Goal: Transaction & Acquisition: Register for event/course

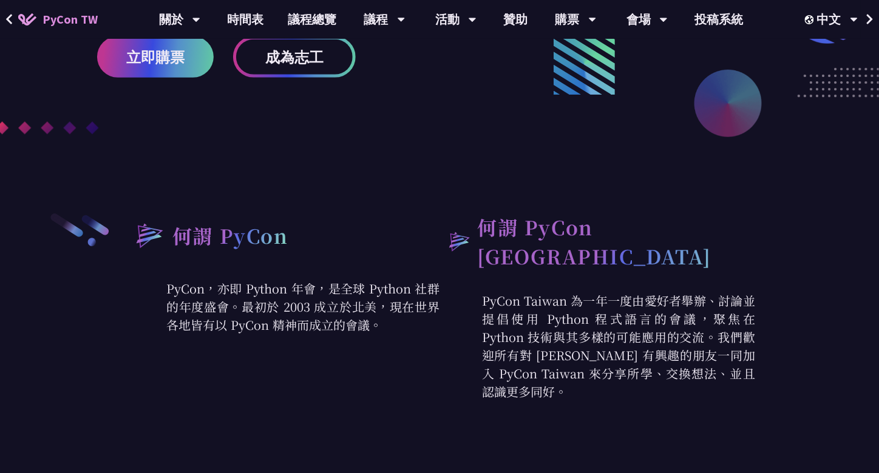
scroll to position [364, 0]
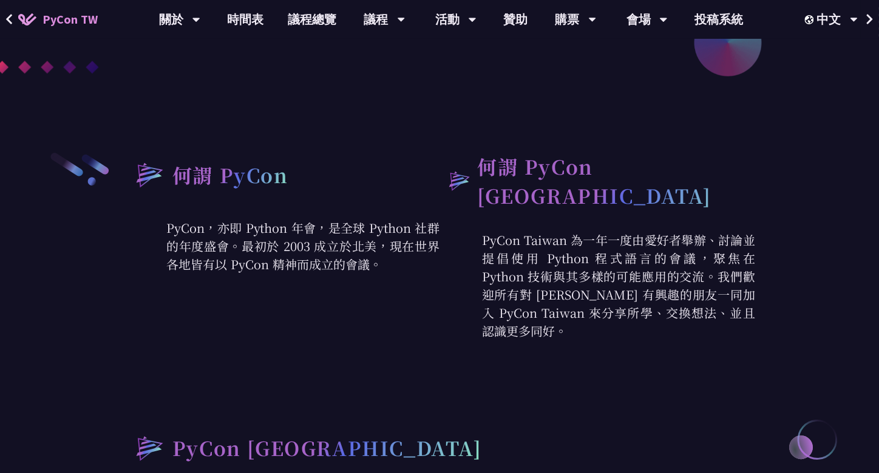
drag, startPoint x: 620, startPoint y: 242, endPoint x: 719, endPoint y: 296, distance: 113.3
click at [716, 296] on p "PyCon Taiwan 為一年一度由愛好者舉辦、討論並提倡使用 Python 程式語言的會議，聚焦在 Python 技術與其多樣的可能應用的交流。我們歡迎所…" at bounding box center [597, 285] width 316 height 109
click at [721, 296] on p "PyCon Taiwan 為一年一度由愛好者舉辦、討論並提倡使用 Python 程式語言的會議，聚焦在 Python 技術與其多樣的可能應用的交流。我們歡迎所…" at bounding box center [597, 285] width 316 height 109
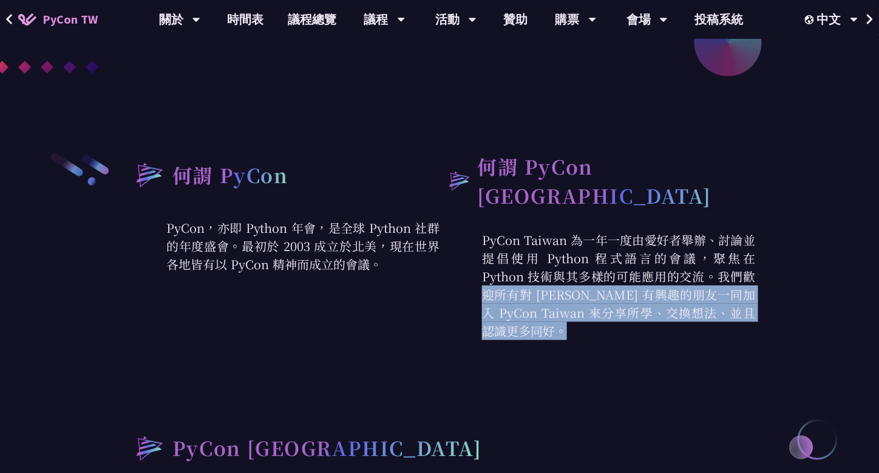
drag, startPoint x: 639, startPoint y: 295, endPoint x: 489, endPoint y: 242, distance: 159.7
click at [526, 259] on p "PyCon Taiwan 為一年一度由愛好者舉辦、討論並提倡使用 Python 程式語言的會議，聚焦在 Python 技術與其多樣的可能應用的交流。我們歡迎所…" at bounding box center [597, 285] width 316 height 109
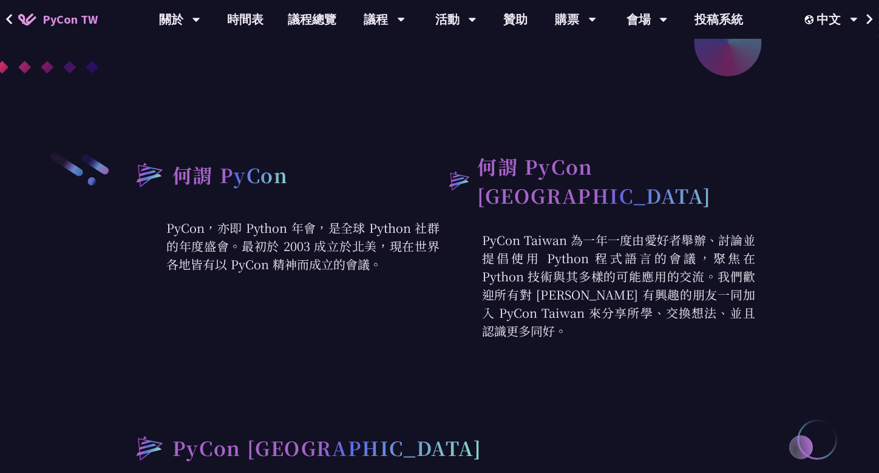
click at [489, 242] on p "PyCon Taiwan 為一年一度由愛好者舉辦、討論並提倡使用 Python 程式語言的會議，聚焦在 Python 技術與其多樣的可能應用的交流。我們歡迎所…" at bounding box center [597, 285] width 316 height 109
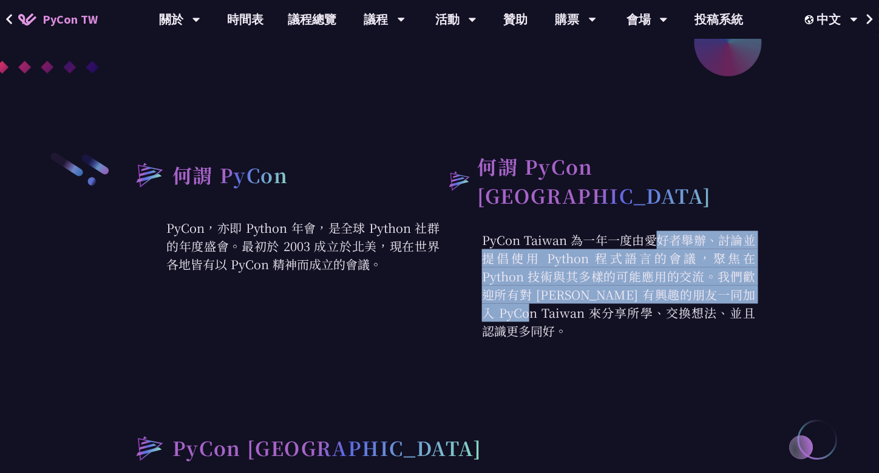
drag, startPoint x: 520, startPoint y: 228, endPoint x: 680, endPoint y: 283, distance: 170.1
click at [663, 280] on p "PyCon Taiwan 為一年一度由愛好者舉辦、討論並提倡使用 Python 程式語言的會議，聚焦在 Python 技術與其多樣的可能應用的交流。我們歡迎所…" at bounding box center [597, 285] width 316 height 109
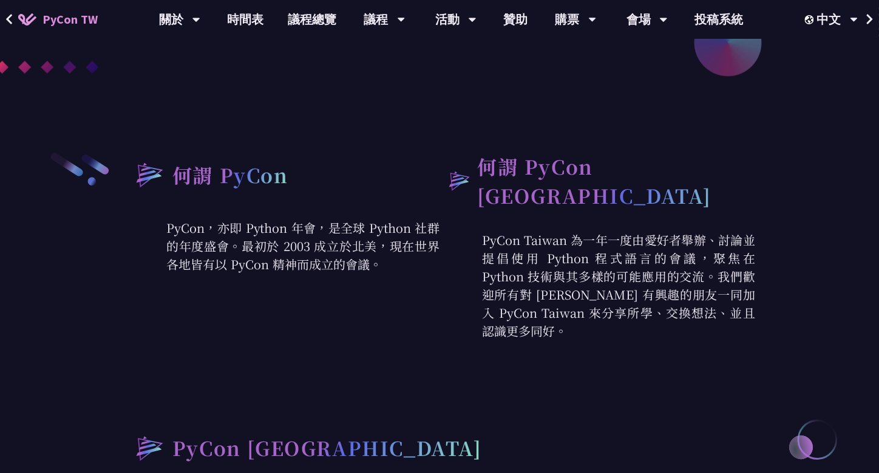
click at [680, 283] on p "PyCon Taiwan 為一年一度由愛好者舉辦、討論並提倡使用 Python 程式語言的會議，聚焦在 Python 技術與其多樣的可能應用的交流。我們歡迎所…" at bounding box center [597, 285] width 316 height 109
drag, startPoint x: 683, startPoint y: 296, endPoint x: 554, endPoint y: 246, distance: 138.0
click at [571, 251] on p "PyCon Taiwan 為一年一度由愛好者舉辦、討論並提倡使用 Python 程式語言的會議，聚焦在 Python 技術與其多樣的可能應用的交流。我們歡迎所…" at bounding box center [597, 285] width 316 height 109
click at [554, 245] on p "PyCon Taiwan 為一年一度由愛好者舉辦、討論並提倡使用 Python 程式語言的會議，聚焦在 Python 技術與其多樣的可能應用的交流。我們歡迎所…" at bounding box center [597, 285] width 316 height 109
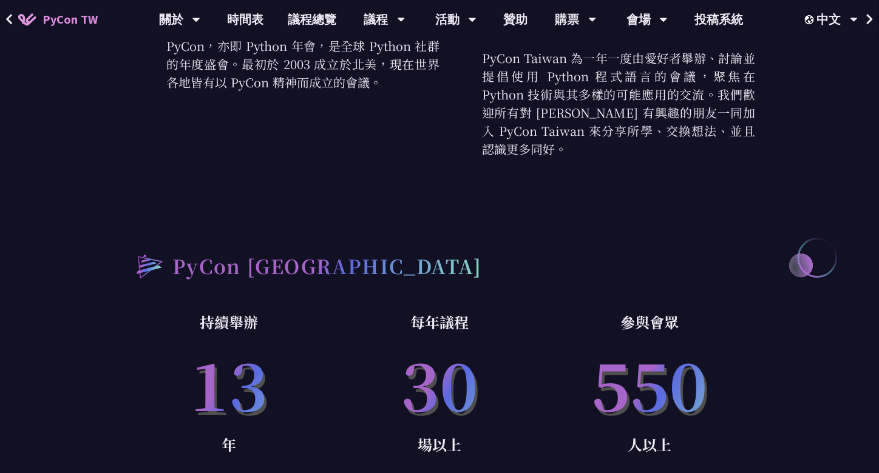
scroll to position [668, 0]
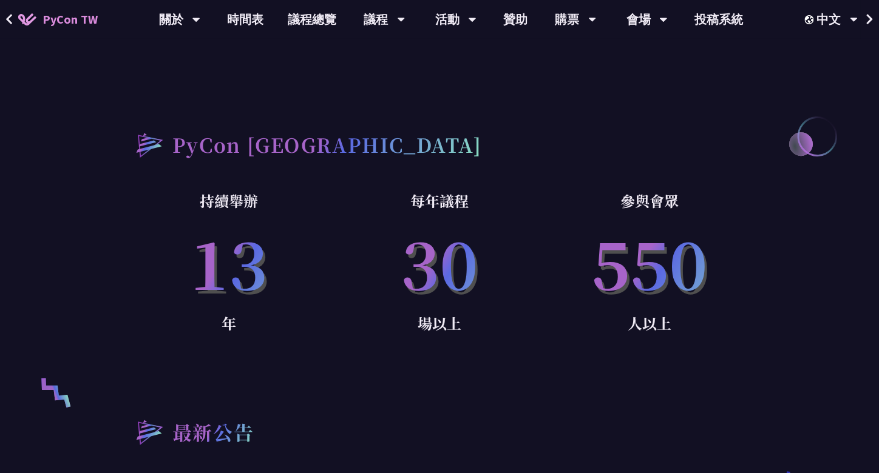
drag, startPoint x: 231, startPoint y: 189, endPoint x: 331, endPoint y: 185, distance: 99.6
click at [331, 189] on p "持續舉辦" at bounding box center [229, 201] width 211 height 24
drag, startPoint x: 412, startPoint y: 183, endPoint x: 508, endPoint y: 195, distance: 97.2
click at [485, 194] on p "每年議程" at bounding box center [439, 201] width 211 height 24
click at [515, 196] on p "每年議程" at bounding box center [439, 201] width 211 height 24
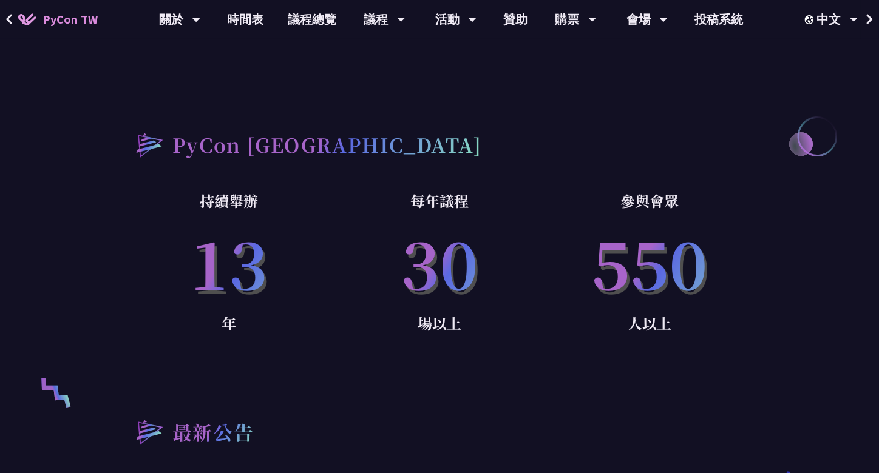
drag, startPoint x: 708, startPoint y: 203, endPoint x: 767, endPoint y: 209, distance: 59.2
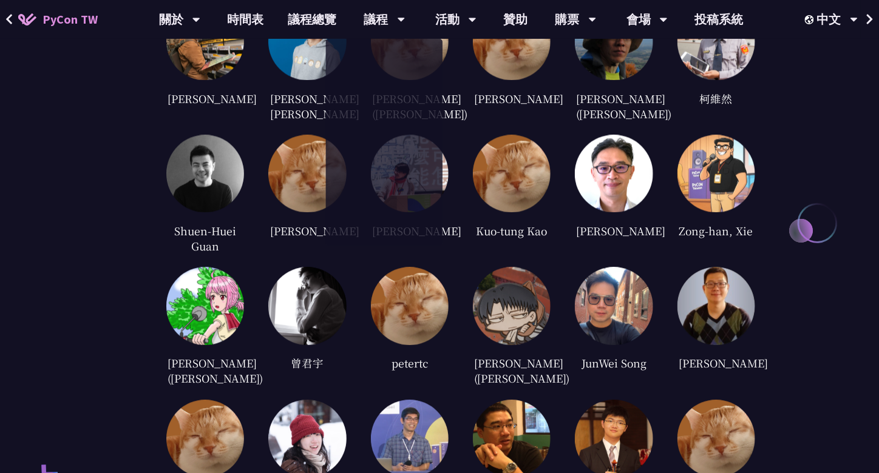
scroll to position [2489, 0]
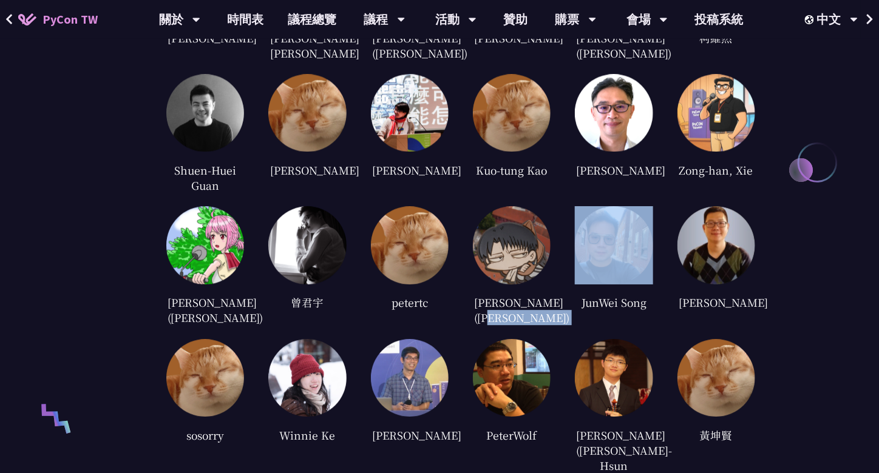
drag, startPoint x: 530, startPoint y: 291, endPoint x: 566, endPoint y: 290, distance: 36.4
click at [566, 290] on div "[PERSON_NAME] [PERSON_NAME] [PERSON_NAME] [PERSON_NAME] ([PERSON_NAME]) [PERSON…" at bounding box center [460, 290] width 589 height 696
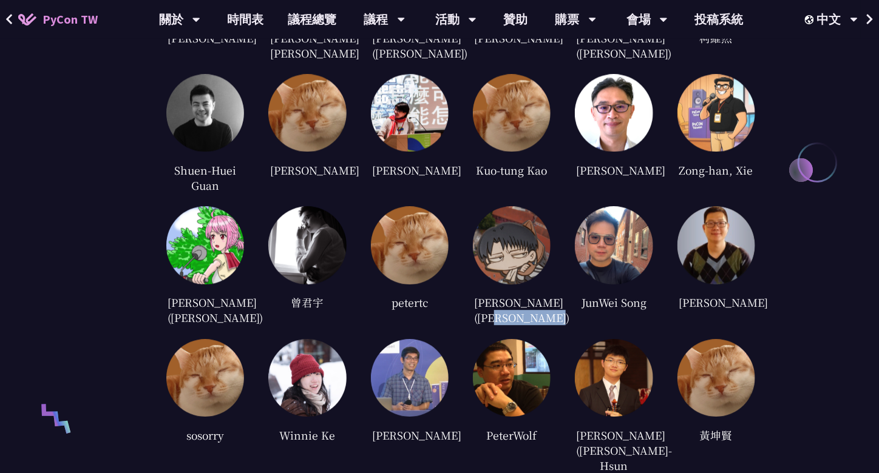
drag, startPoint x: 532, startPoint y: 294, endPoint x: 486, endPoint y: 294, distance: 46.1
click at [486, 294] on div "[PERSON_NAME] ([PERSON_NAME])" at bounding box center [512, 310] width 78 height 33
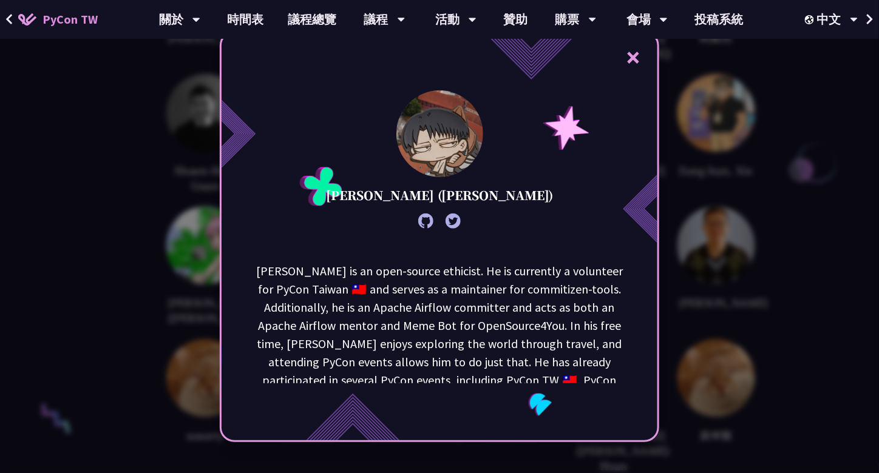
click at [481, 294] on p "[PERSON_NAME] is an open-source ethicist. He is currently a volunteer for PyCon…" at bounding box center [439, 353] width 367 height 182
drag, startPoint x: 316, startPoint y: 265, endPoint x: 483, endPoint y: 277, distance: 166.8
click at [483, 277] on p "[PERSON_NAME] is an open-source ethicist. He is currently a volunteer for PyCon…" at bounding box center [439, 353] width 367 height 182
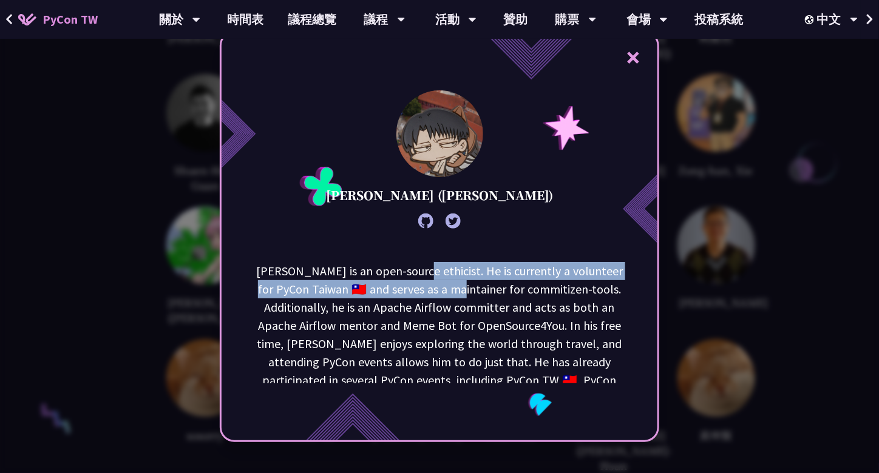
drag, startPoint x: 435, startPoint y: 271, endPoint x: 490, endPoint y: 280, distance: 56.6
click at [490, 280] on p "[PERSON_NAME] is an open-source ethicist. He is currently a volunteer for PyCon…" at bounding box center [439, 353] width 367 height 182
drag, startPoint x: 460, startPoint y: 271, endPoint x: 477, endPoint y: 292, distance: 26.7
click at [477, 292] on p "[PERSON_NAME] is an open-source ethicist. He is currently a volunteer for PyCon…" at bounding box center [439, 353] width 367 height 182
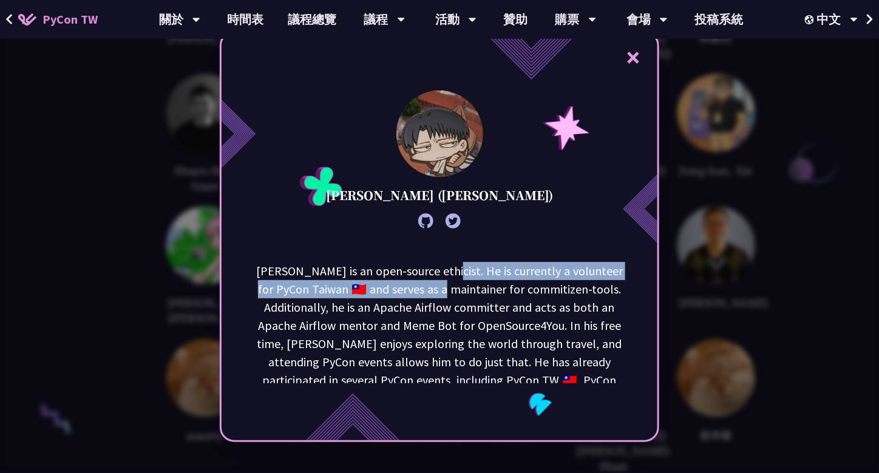
click at [477, 292] on p "[PERSON_NAME] is an open-source ethicist. He is currently a volunteer for PyCon…" at bounding box center [439, 353] width 367 height 182
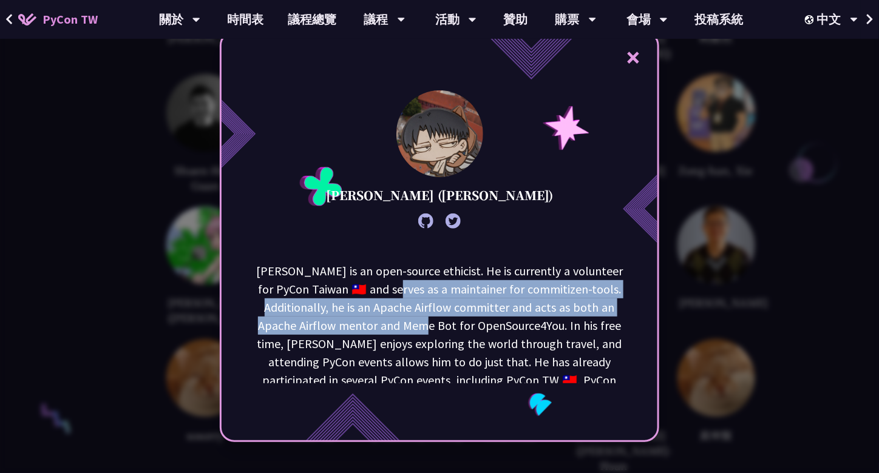
drag, startPoint x: 428, startPoint y: 291, endPoint x: 461, endPoint y: 319, distance: 43.1
click at [461, 319] on p "[PERSON_NAME] is an open-source ethicist. He is currently a volunteer for PyCon…" at bounding box center [439, 353] width 367 height 182
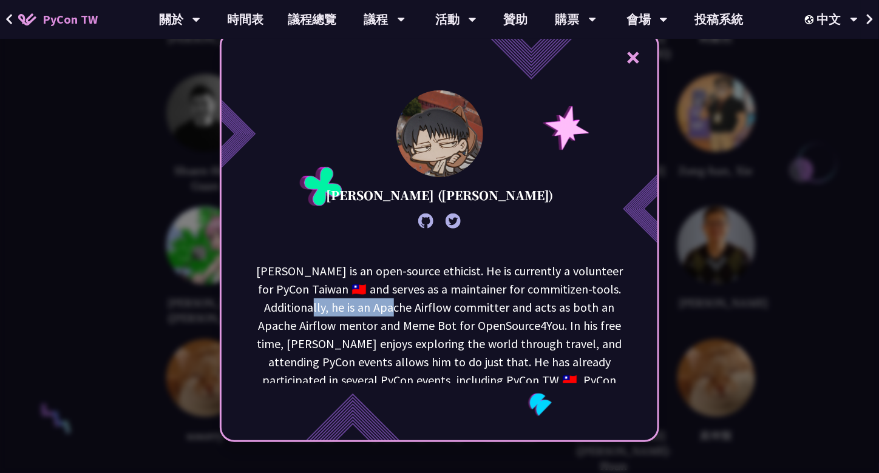
drag, startPoint x: 344, startPoint y: 310, endPoint x: 433, endPoint y: 313, distance: 89.9
click at [433, 313] on p "[PERSON_NAME] is an open-source ethicist. He is currently a volunteer for PyCon…" at bounding box center [439, 353] width 367 height 182
click at [435, 313] on p "[PERSON_NAME] is an open-source ethicist. He is currently a volunteer for PyCon…" at bounding box center [439, 353] width 367 height 182
drag, startPoint x: 481, startPoint y: 308, endPoint x: 494, endPoint y: 308, distance: 12.1
click at [494, 308] on p "[PERSON_NAME] is an open-source ethicist. He is currently a volunteer for PyCon…" at bounding box center [439, 353] width 367 height 182
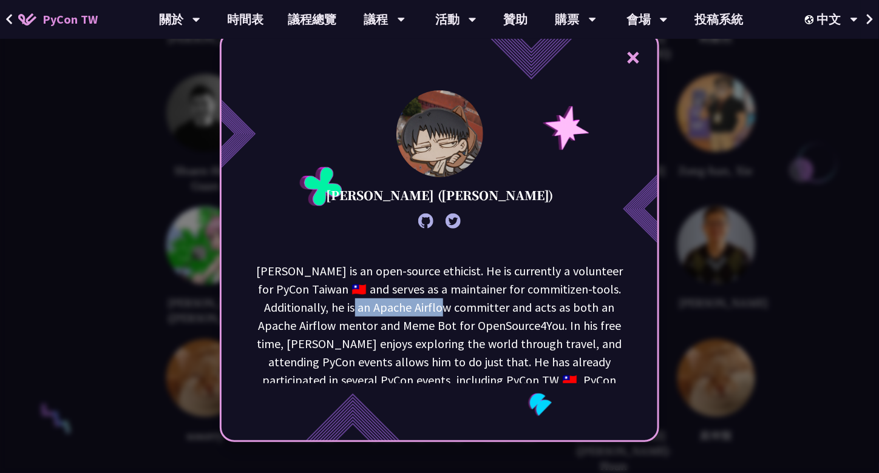
click at [494, 308] on p "[PERSON_NAME] is an open-source ethicist. He is currently a volunteer for PyCon…" at bounding box center [439, 353] width 367 height 182
drag, startPoint x: 413, startPoint y: 305, endPoint x: 526, endPoint y: 301, distance: 113.0
click at [525, 301] on p "[PERSON_NAME] is an open-source ethicist. He is currently a volunteer for PyCon…" at bounding box center [439, 353] width 367 height 182
click at [531, 301] on p "[PERSON_NAME] is an open-source ethicist. He is currently a volunteer for PyCon…" at bounding box center [439, 353] width 367 height 182
drag, startPoint x: 399, startPoint y: 191, endPoint x: 423, endPoint y: 205, distance: 27.5
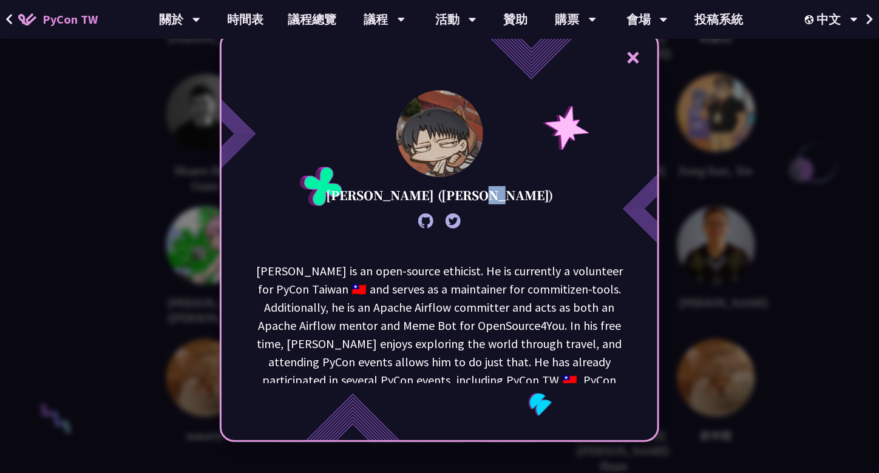
click at [423, 205] on div "× [PERSON_NAME] ([PERSON_NAME]) [PERSON_NAME] is an open-source ethicist. He is…" at bounding box center [439, 237] width 439 height 412
copy p "[PERSON_NAME]"
click at [484, 292] on p "[PERSON_NAME] is an open-source ethicist. He is currently a volunteer for PyCon…" at bounding box center [439, 353] width 367 height 182
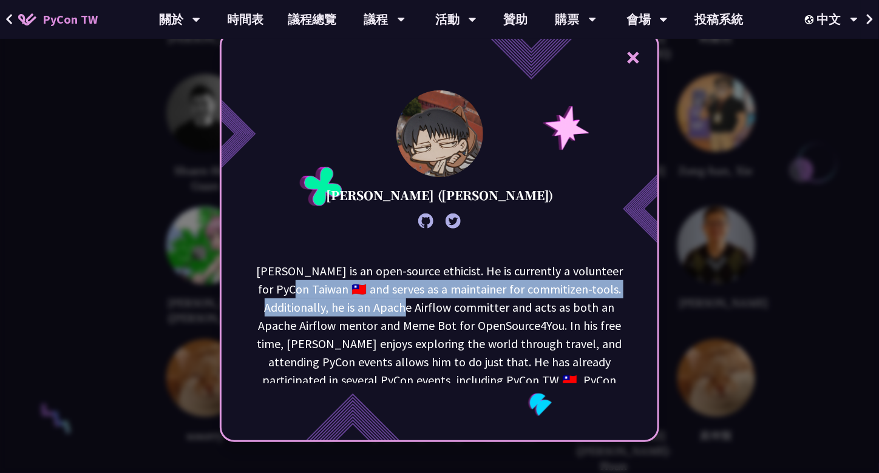
drag, startPoint x: 330, startPoint y: 282, endPoint x: 496, endPoint y: 320, distance: 169.9
click at [462, 311] on p "[PERSON_NAME] is an open-source ethicist. He is currently a volunteer for PyCon…" at bounding box center [439, 353] width 367 height 182
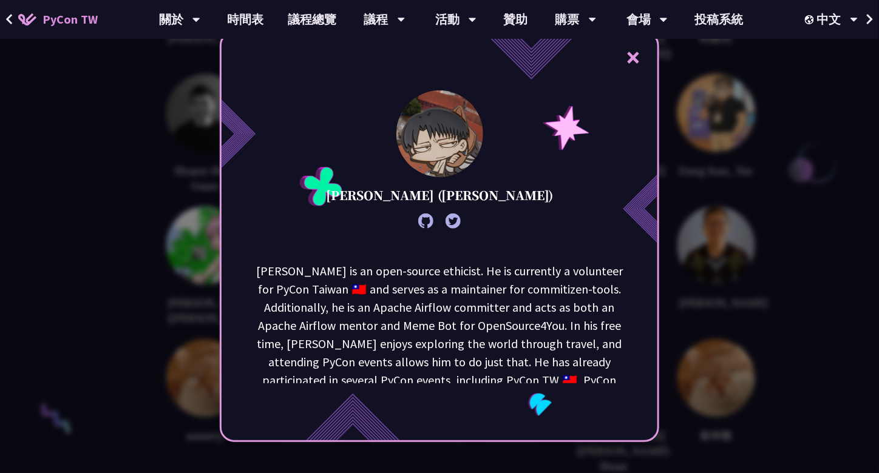
click at [497, 320] on p "[PERSON_NAME] is an open-source ethicist. He is currently a volunteer for PyCon…" at bounding box center [439, 353] width 367 height 182
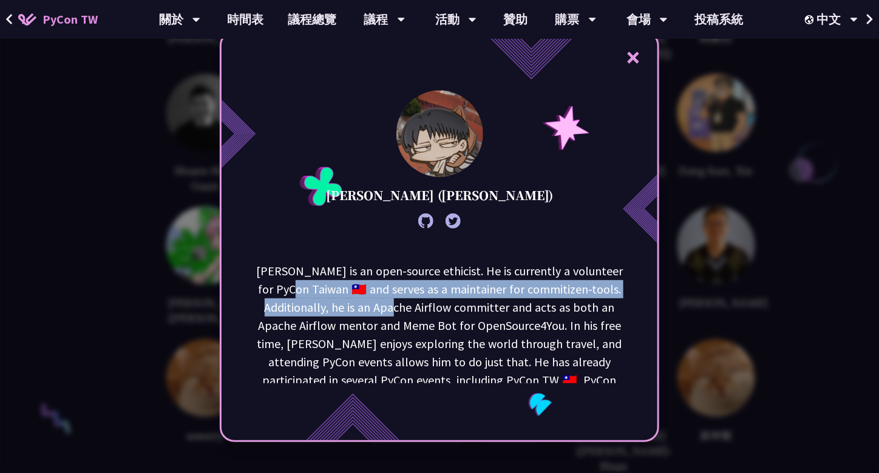
drag, startPoint x: 328, startPoint y: 283, endPoint x: 433, endPoint y: 310, distance: 107.8
click at [433, 310] on p "[PERSON_NAME] is an open-source ethicist. He is currently a volunteer for PyCon…" at bounding box center [439, 353] width 367 height 182
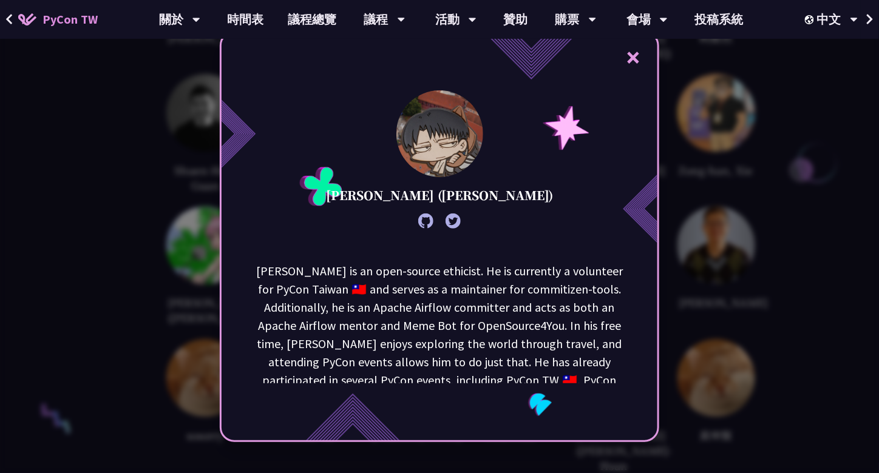
drag, startPoint x: 411, startPoint y: 316, endPoint x: 464, endPoint y: 354, distance: 64.8
click at [464, 354] on p "[PERSON_NAME] is an open-source ethicist. He is currently a volunteer for PyCon…" at bounding box center [439, 353] width 367 height 182
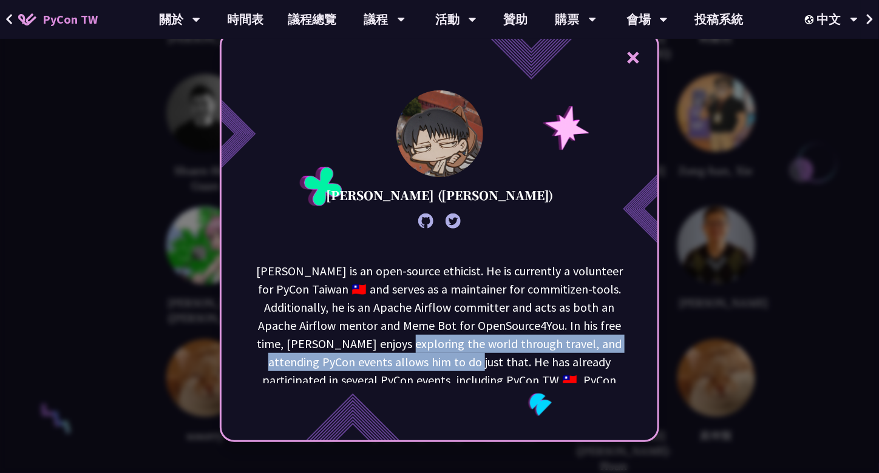
drag, startPoint x: 449, startPoint y: 344, endPoint x: 505, endPoint y: 360, distance: 58.8
click at [504, 360] on p "[PERSON_NAME] is an open-source ethicist. He is currently a volunteer for PyCon…" at bounding box center [439, 353] width 367 height 182
click at [505, 360] on p "[PERSON_NAME] is an open-source ethicist. He is currently a volunteer for PyCon…" at bounding box center [439, 353] width 367 height 182
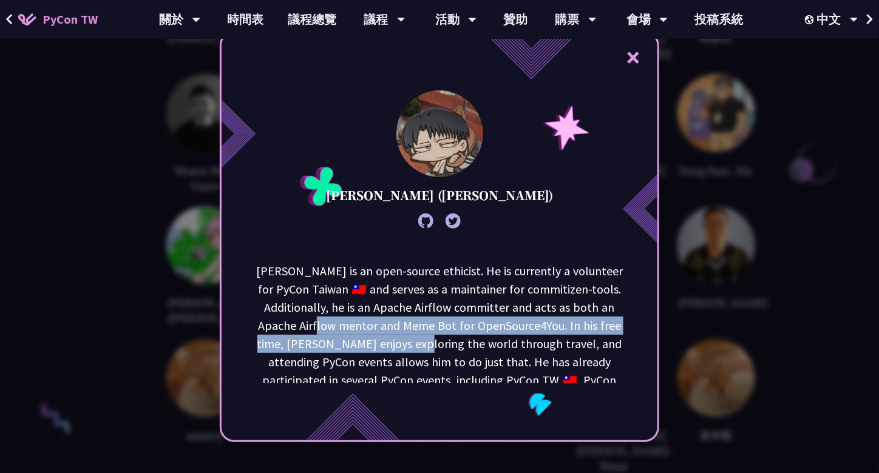
drag, startPoint x: 358, startPoint y: 325, endPoint x: 458, endPoint y: 353, distance: 103.4
click at [458, 353] on p "[PERSON_NAME] is an open-source ethicist. He is currently a volunteer for PyCon…" at bounding box center [439, 353] width 367 height 182
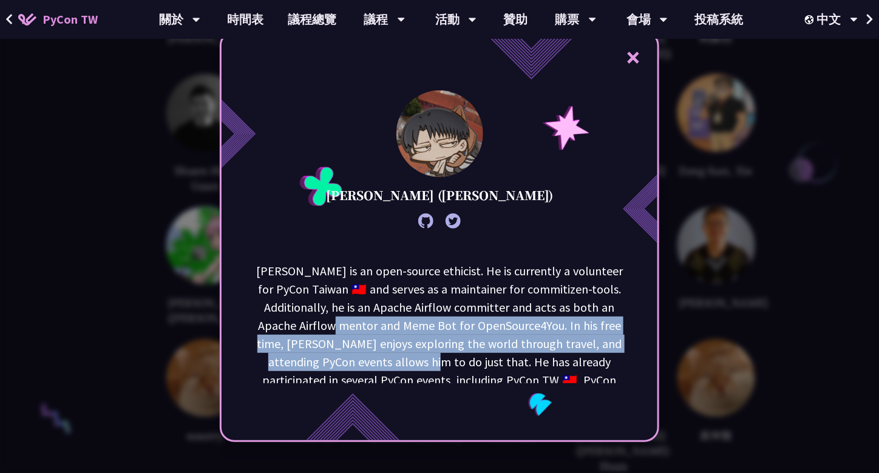
drag, startPoint x: 378, startPoint y: 328, endPoint x: 461, endPoint y: 355, distance: 87.5
click at [461, 355] on p "[PERSON_NAME] is an open-source ethicist. He is currently a volunteer for PyCon…" at bounding box center [439, 353] width 367 height 182
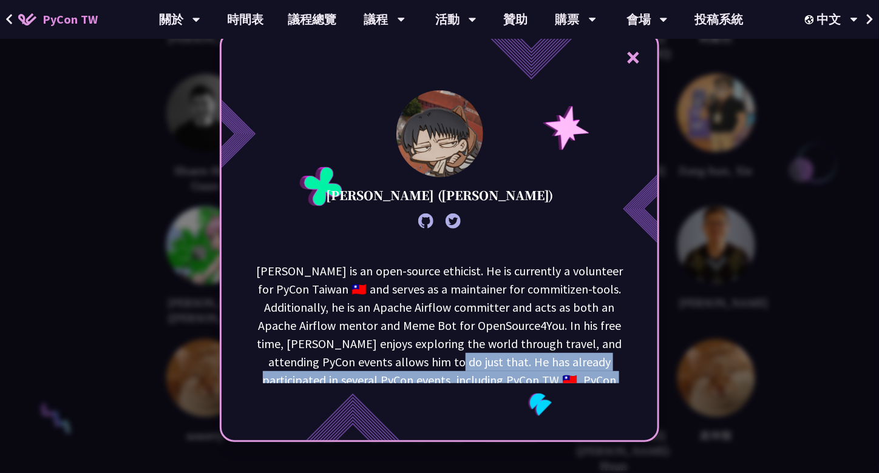
scroll to position [42, 0]
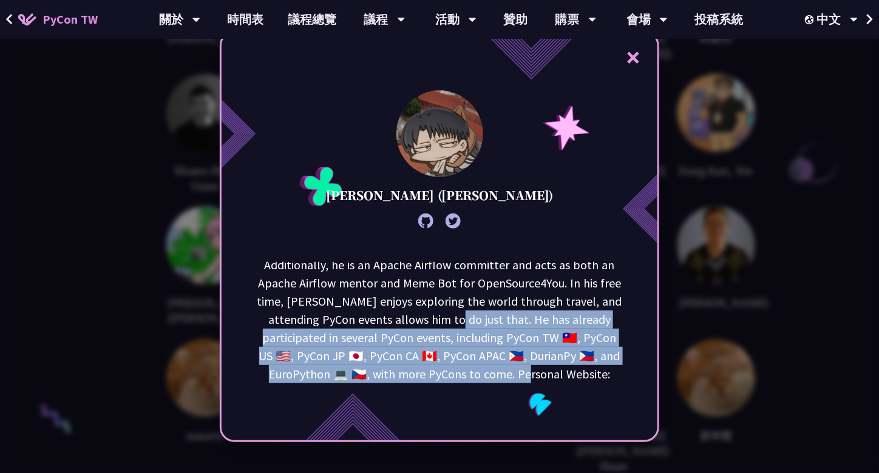
drag, startPoint x: 477, startPoint y: 362, endPoint x: 515, endPoint y: 379, distance: 41.8
click at [515, 379] on p "[PERSON_NAME] is an open-source ethicist. He is currently a volunteer for PyCon…" at bounding box center [439, 311] width 367 height 182
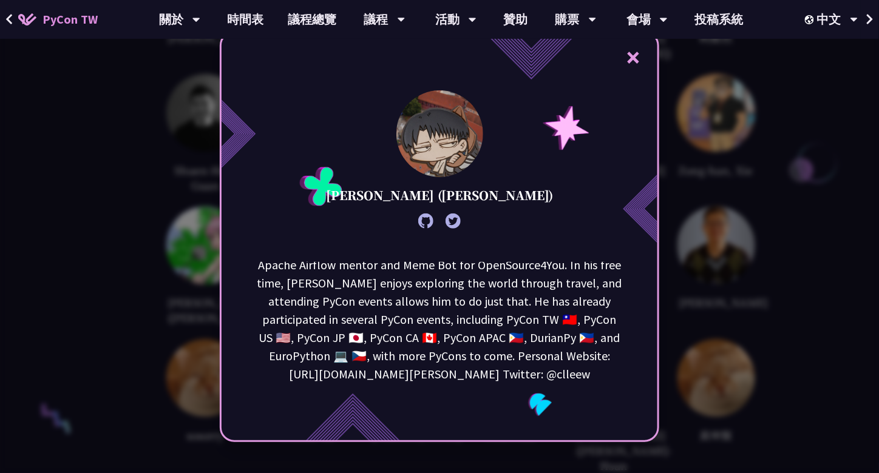
scroll to position [2550, 0]
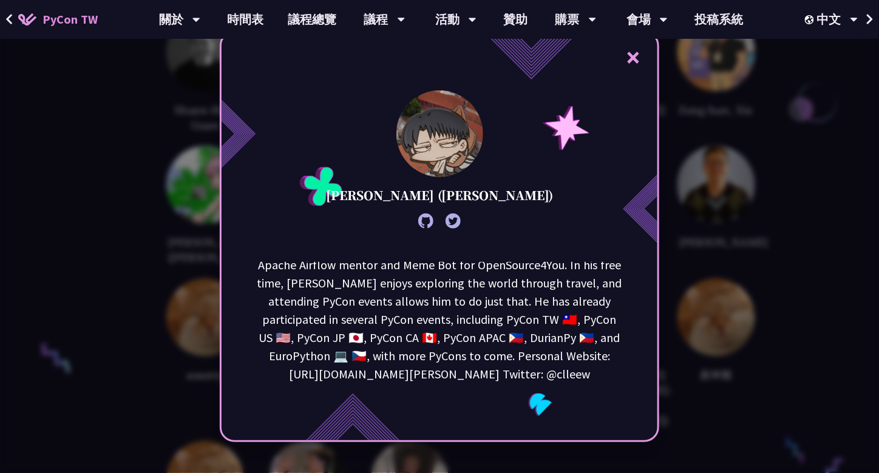
click at [754, 307] on div "× [PERSON_NAME] ([PERSON_NAME]) [PERSON_NAME] is an open-source ethicist. He is…" at bounding box center [439, 236] width 879 height 473
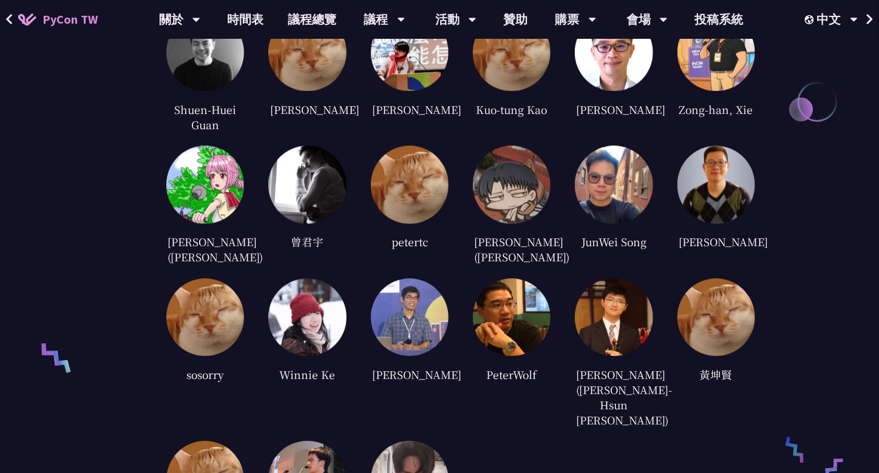
scroll to position [2610, 0]
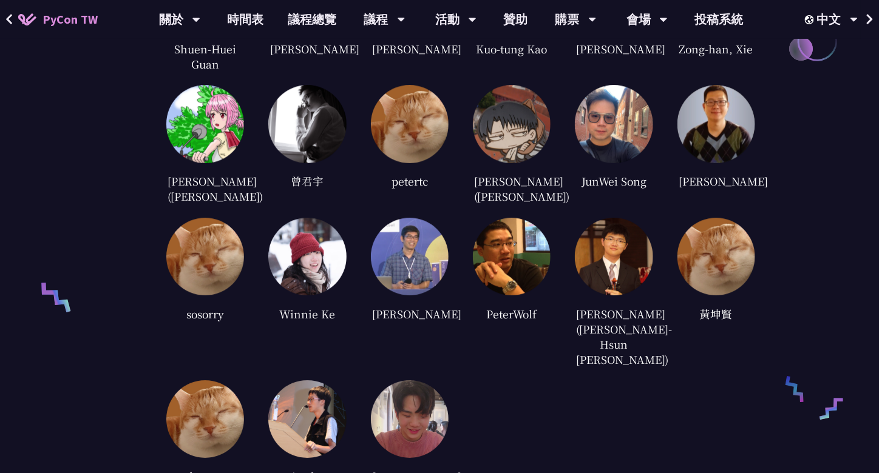
click at [409, 288] on img at bounding box center [410, 257] width 78 height 78
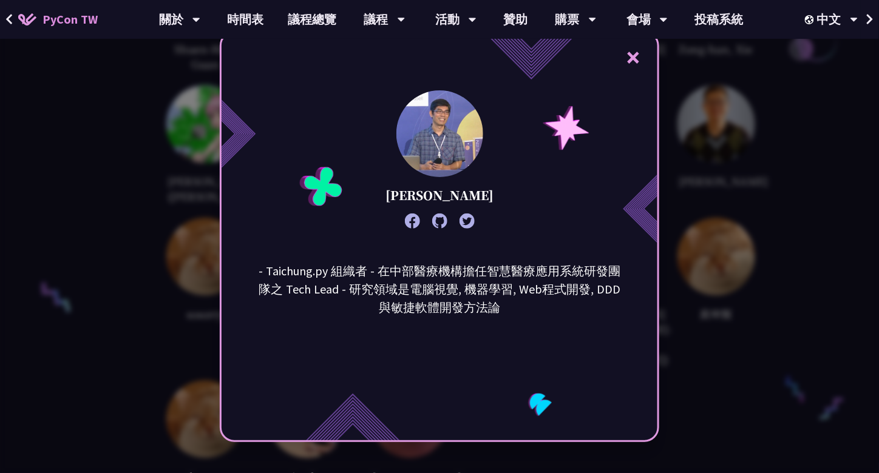
click at [695, 317] on div "× [PERSON_NAME] - Taichung.py 組織者 - 在中部醫療機構擔任智慧醫療應用系統研發團隊之 Tech Lead - 研究領域是電腦視…" at bounding box center [439, 236] width 879 height 473
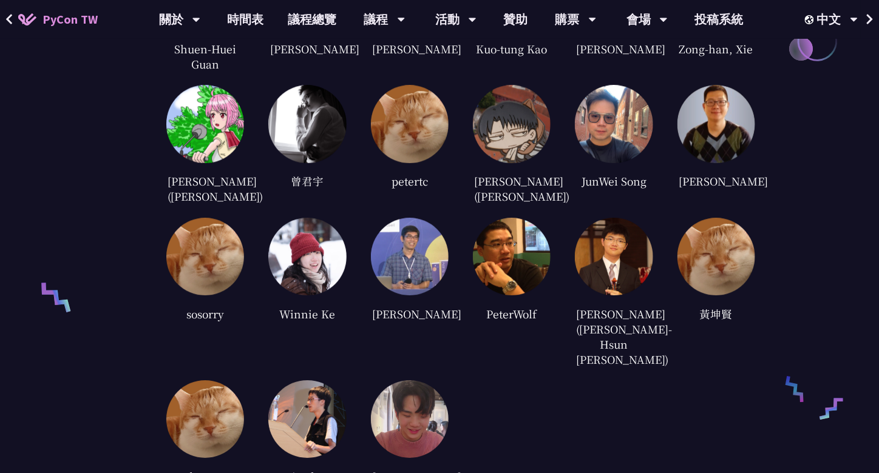
click at [226, 273] on img at bounding box center [205, 257] width 78 height 78
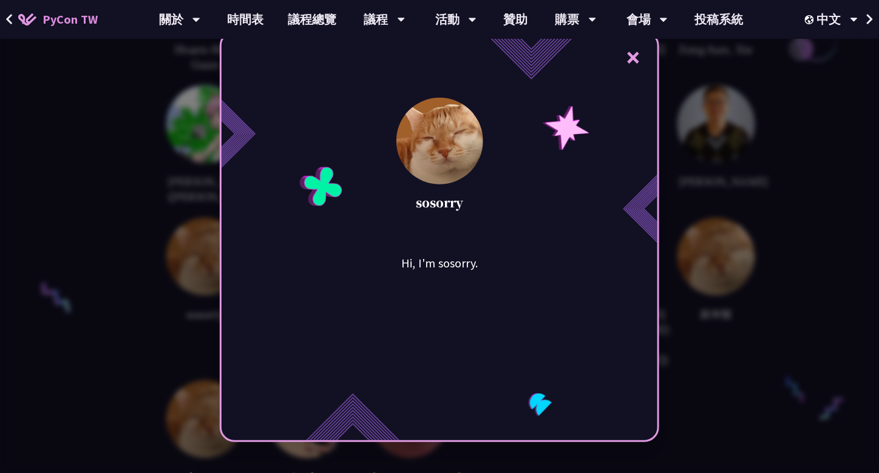
click at [787, 330] on div "× sosorry Hi, I'm sosorry." at bounding box center [439, 236] width 879 height 473
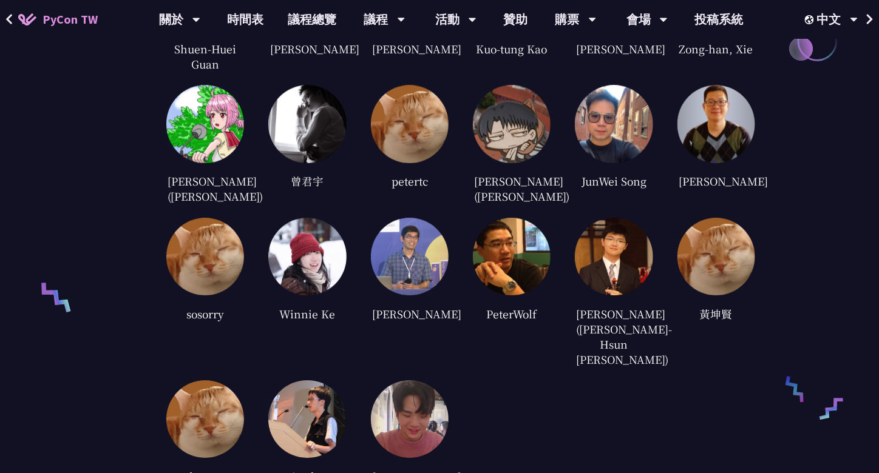
click at [200, 381] on img at bounding box center [205, 420] width 78 height 78
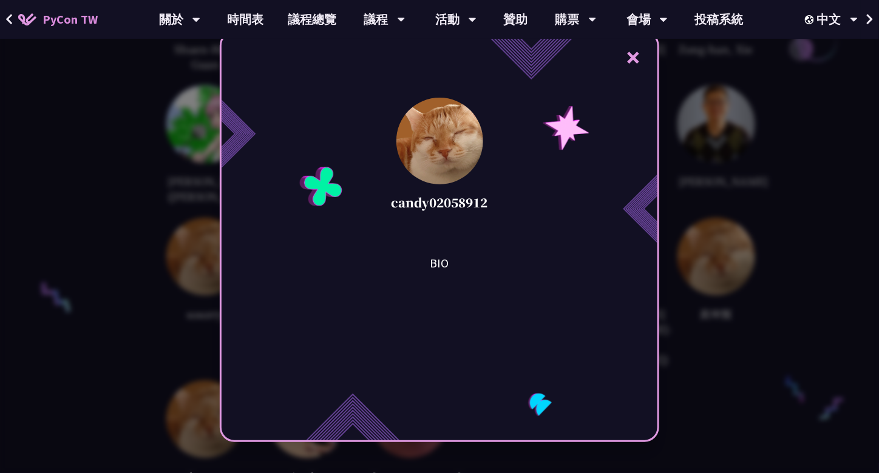
click at [772, 325] on div "× candy02058912 BIO" at bounding box center [439, 236] width 879 height 473
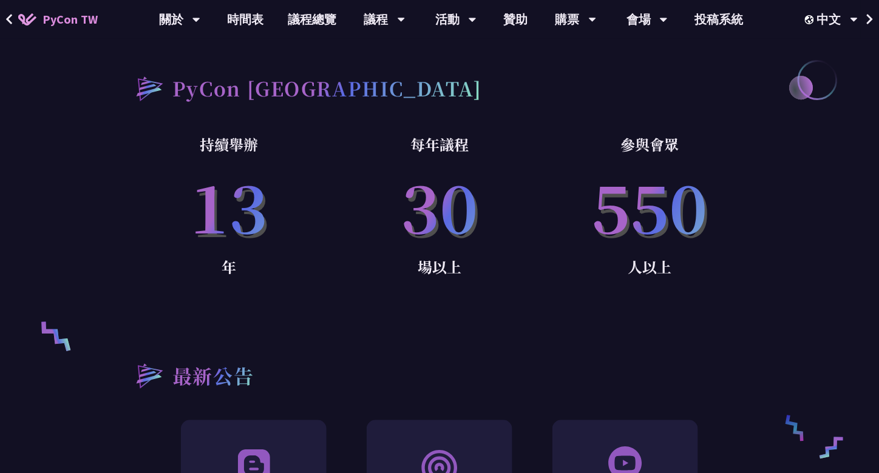
scroll to position [481, 0]
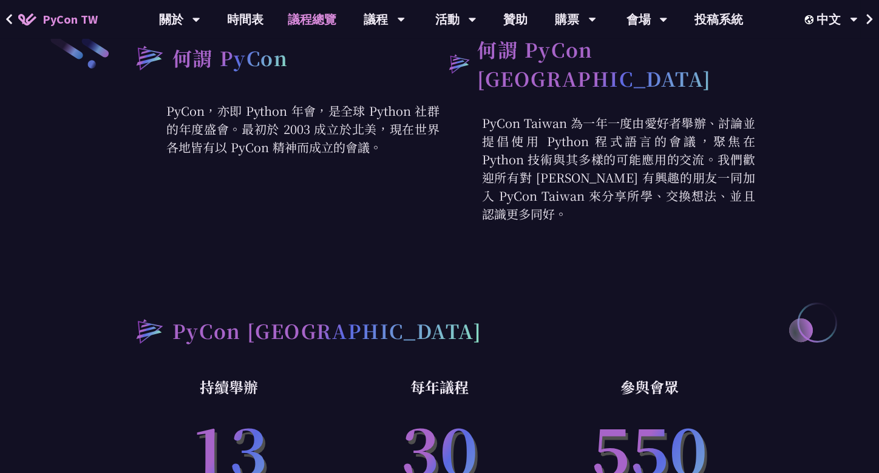
click at [316, 14] on link "議程總覽" at bounding box center [312, 19] width 73 height 39
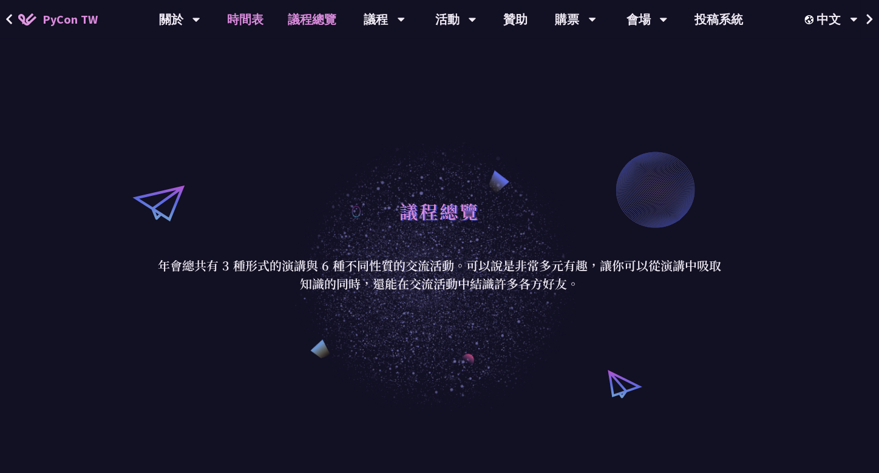
click at [251, 16] on link "時間表" at bounding box center [245, 19] width 61 height 39
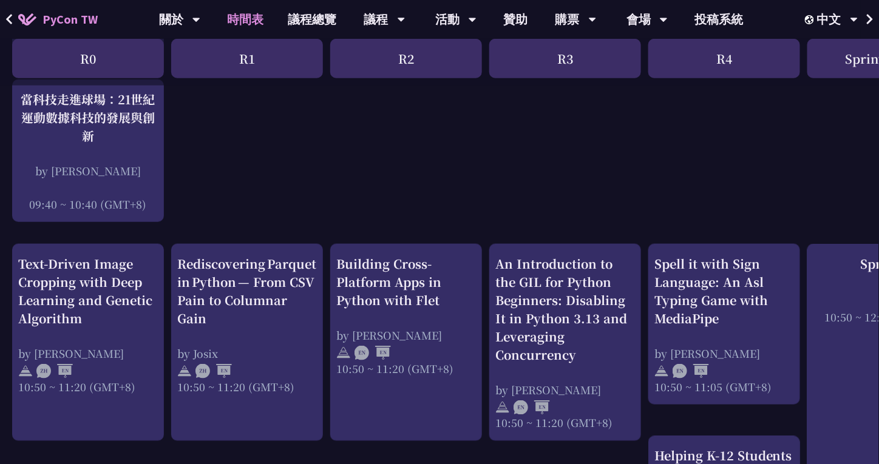
scroll to position [486, 0]
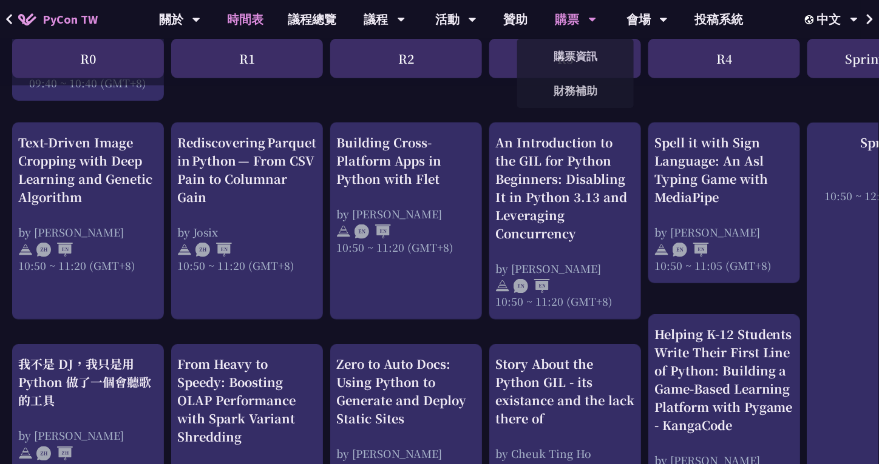
click at [200, 27] on div "購票" at bounding box center [179, 19] width 41 height 39
click at [576, 49] on link "購票資訊" at bounding box center [575, 56] width 117 height 29
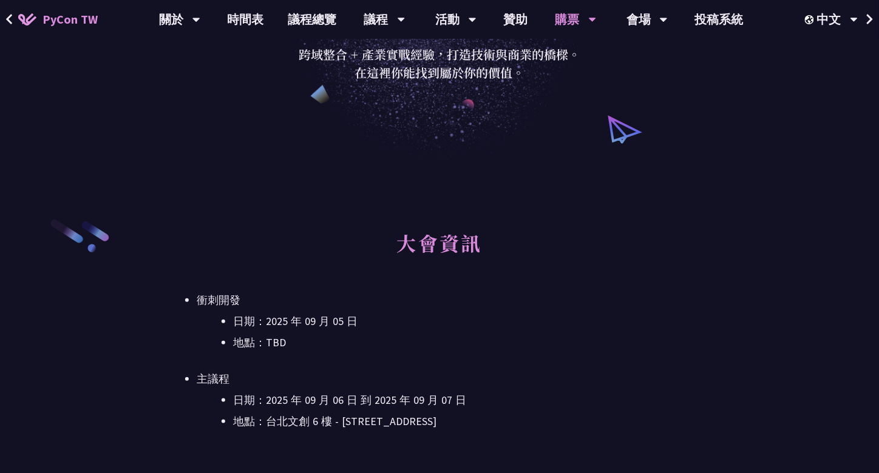
scroll to position [304, 0]
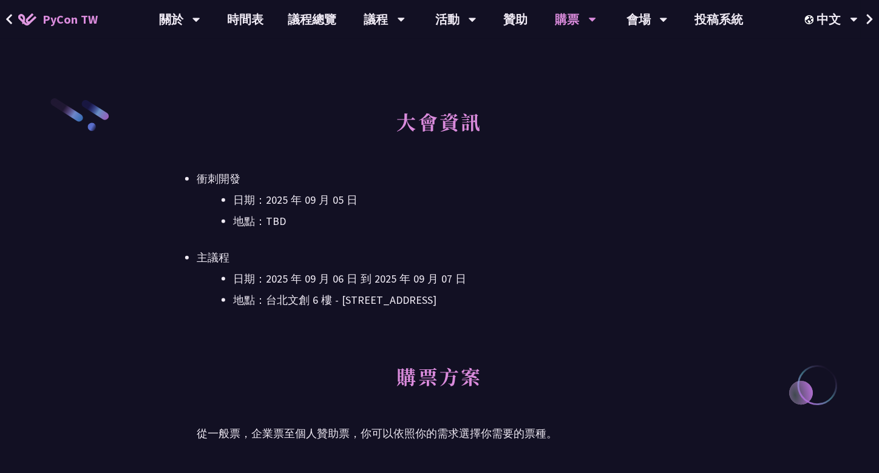
drag, startPoint x: 395, startPoint y: 291, endPoint x: 506, endPoint y: 300, distance: 110.9
click at [504, 299] on ul "日期：[DATE] 到 [DATE] 地點：[GEOGRAPHIC_DATA] - ​[STREET_ADDRESS] 樓" at bounding box center [440, 289] width 486 height 39
click at [506, 300] on li "地點：台北文創 6 樓 - ​[STREET_ADDRESS]" at bounding box center [457, 300] width 449 height 18
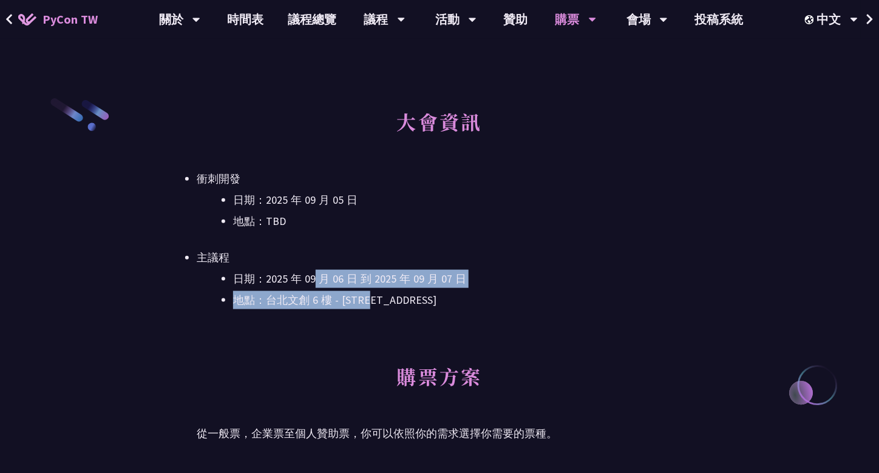
drag, startPoint x: 313, startPoint y: 277, endPoint x: 415, endPoint y: 302, distance: 105.0
click at [407, 302] on ul "日期：[DATE] 到 [DATE] 地點：[GEOGRAPHIC_DATA] - ​[STREET_ADDRESS] 樓" at bounding box center [440, 289] width 486 height 39
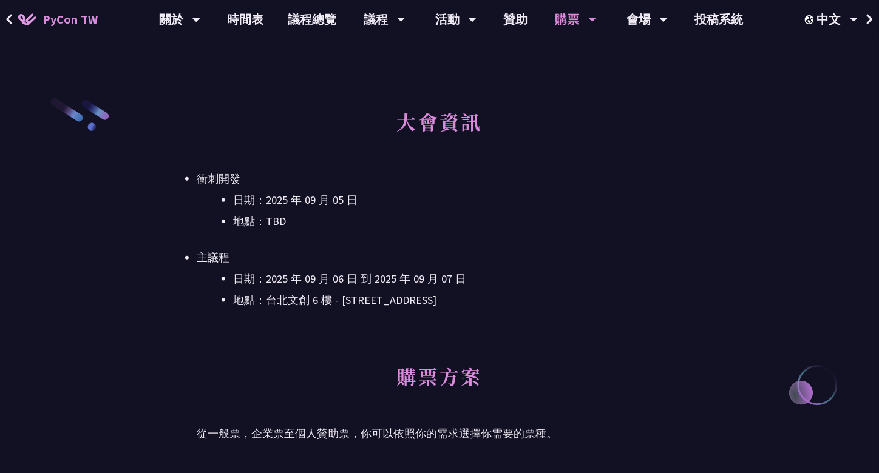
click at [415, 302] on li "地點：台北文創 6 樓 - ​[STREET_ADDRESS]" at bounding box center [457, 300] width 449 height 18
drag, startPoint x: 320, startPoint y: 270, endPoint x: 274, endPoint y: 260, distance: 46.4
click at [274, 260] on li "主議程 日期：[DATE] 到 [DATE] 地點：[GEOGRAPHIC_DATA] - ​[STREET_ADDRESS]" at bounding box center [440, 279] width 486 height 61
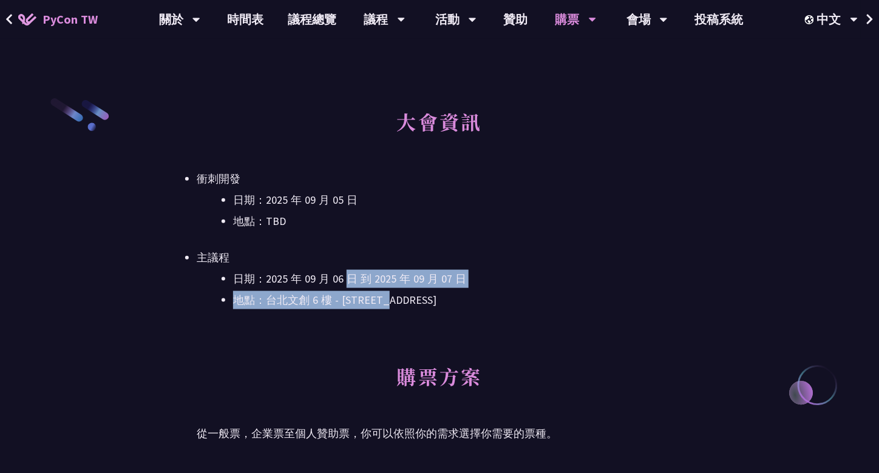
drag, startPoint x: 348, startPoint y: 268, endPoint x: 439, endPoint y: 291, distance: 93.3
click at [432, 290] on li "主議程 日期：[DATE] 到 [DATE] 地點：[GEOGRAPHIC_DATA] - ​[STREET_ADDRESS]" at bounding box center [440, 279] width 486 height 61
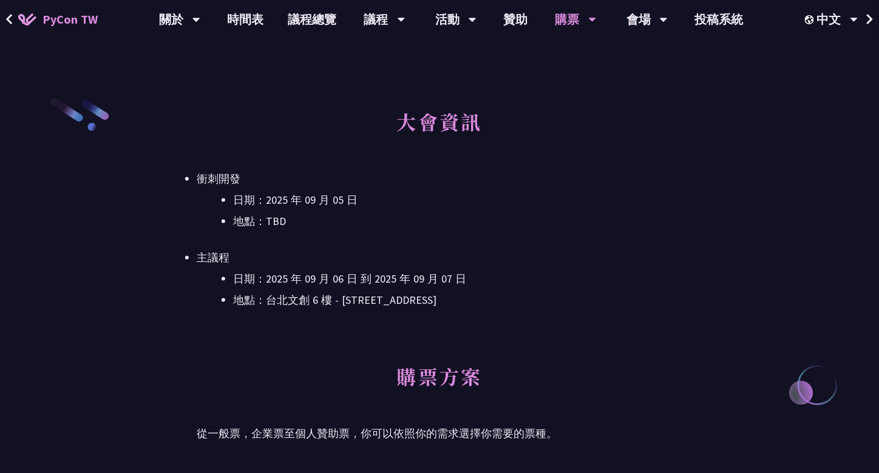
click at [439, 291] on li "地點：台北文創 6 樓 - ​[STREET_ADDRESS]" at bounding box center [457, 300] width 449 height 18
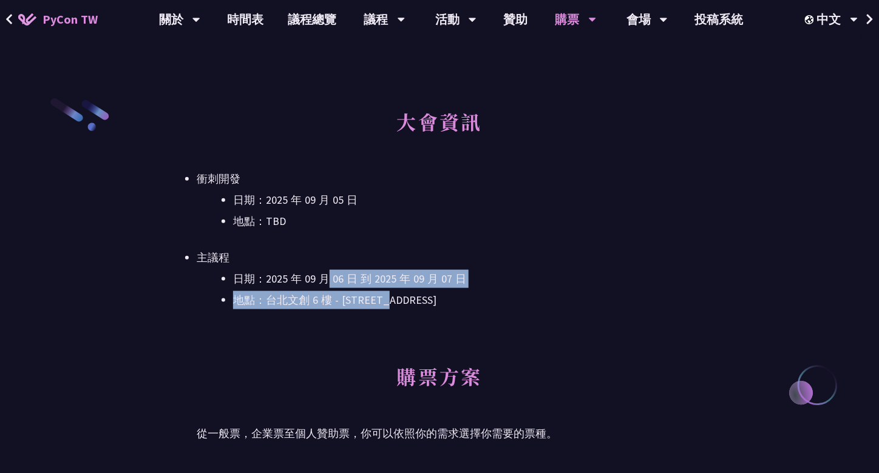
drag, startPoint x: 334, startPoint y: 276, endPoint x: 310, endPoint y: 271, distance: 24.8
click at [321, 273] on ul "日期：[DATE] 到 [DATE] 地點：[GEOGRAPHIC_DATA] - ​[STREET_ADDRESS] 樓" at bounding box center [440, 289] width 486 height 39
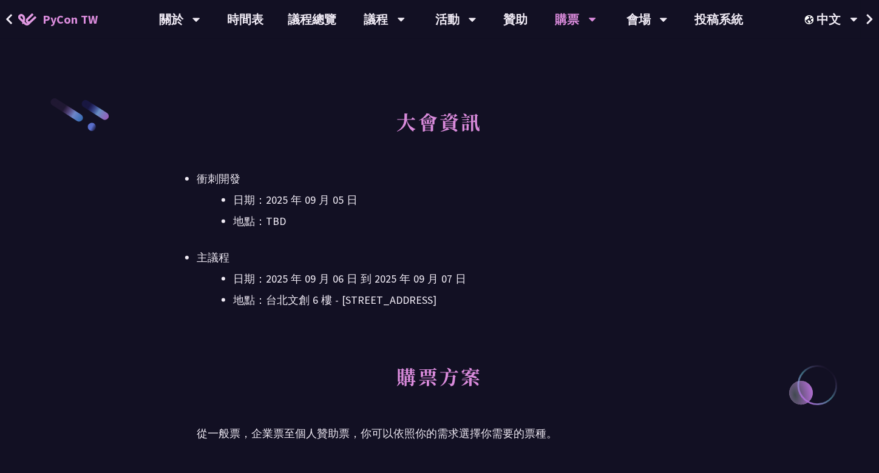
click at [310, 271] on li "日期：2025 年 09 月 06 日 到 2025 年 09 月 07 日" at bounding box center [457, 279] width 449 height 18
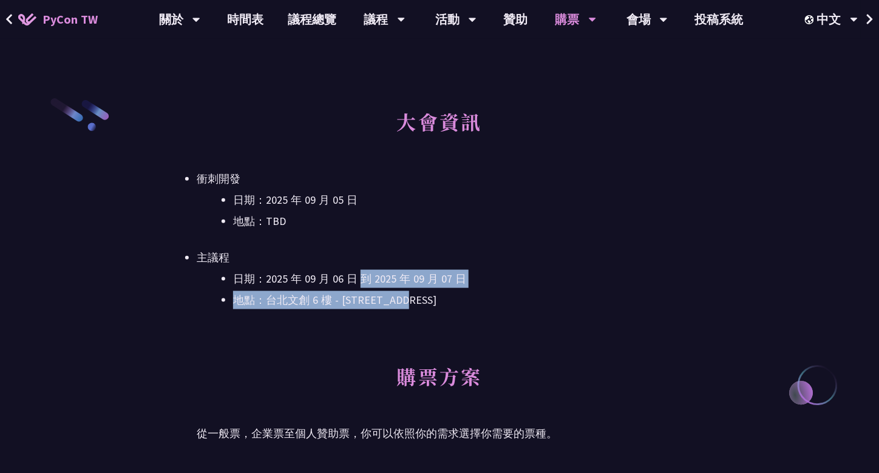
drag, startPoint x: 365, startPoint y: 283, endPoint x: 463, endPoint y: 307, distance: 101.1
click at [458, 307] on ul "日期：[DATE] 到 [DATE] 地點：[GEOGRAPHIC_DATA] - ​[STREET_ADDRESS] 樓" at bounding box center [440, 289] width 486 height 39
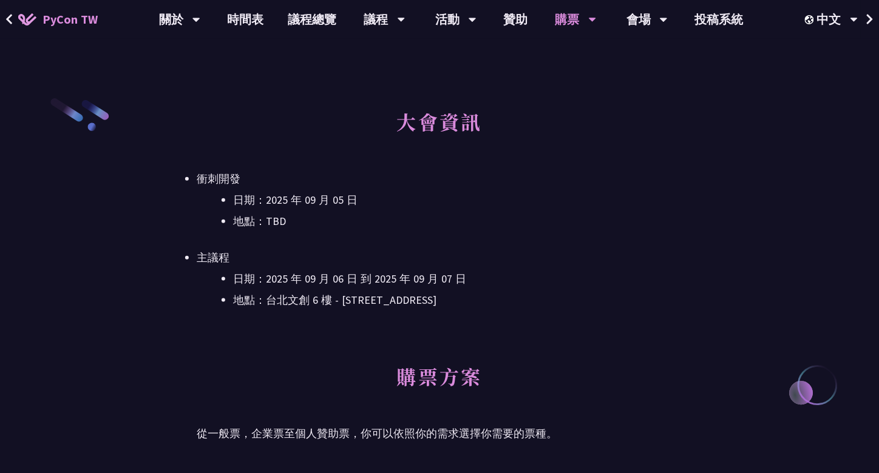
click at [475, 309] on li "地點：台北文創 6 樓 - ​[STREET_ADDRESS]" at bounding box center [457, 300] width 449 height 18
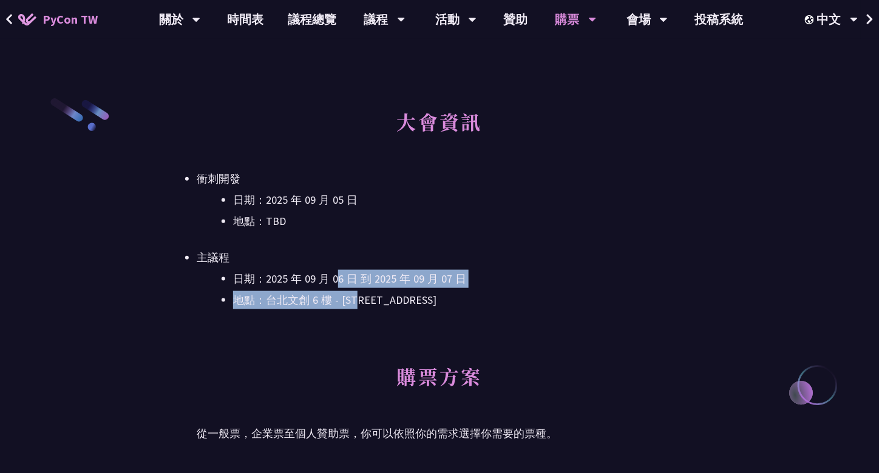
drag, startPoint x: 369, startPoint y: 292, endPoint x: 322, endPoint y: 285, distance: 47.8
click at [334, 287] on ul "日期：[DATE] 到 [DATE] 地點：[GEOGRAPHIC_DATA] - ​[STREET_ADDRESS] 樓" at bounding box center [440, 289] width 486 height 39
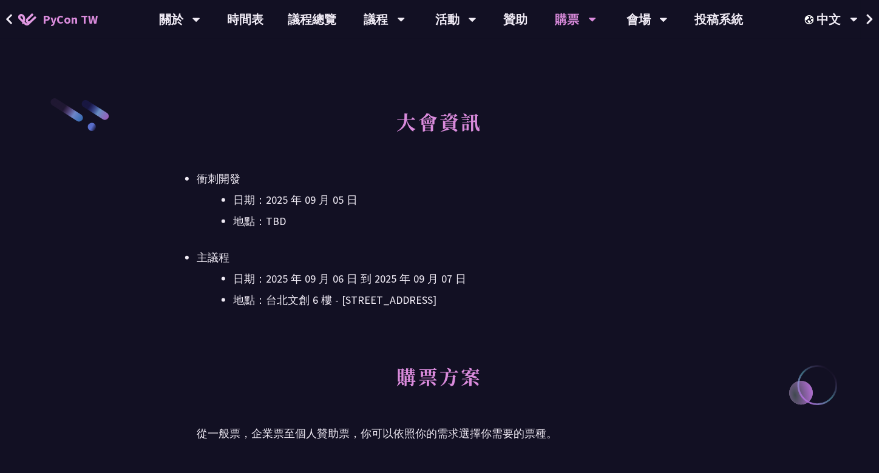
click at [321, 285] on li "日期：2025 年 09 月 06 日 到 2025 年 09 月 07 日" at bounding box center [457, 279] width 449 height 18
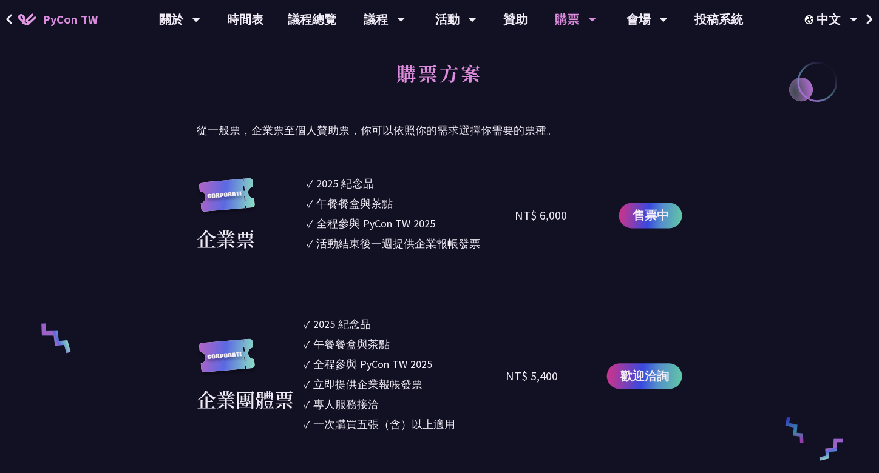
scroll to position [668, 0]
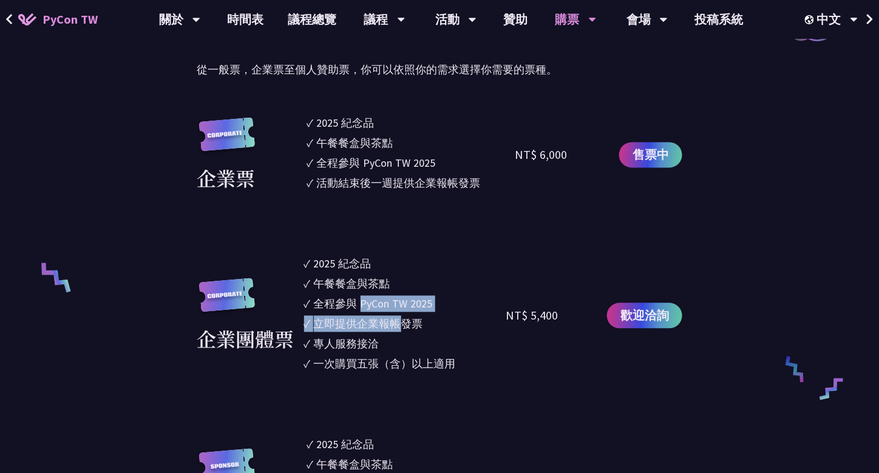
drag, startPoint x: 361, startPoint y: 302, endPoint x: 404, endPoint y: 319, distance: 46.3
click at [401, 319] on ul "✓ 2025 [PERSON_NAME]✓ 午餐餐盒與茶點 ✓ 全程參與 PyCon TW 2025 ✓ 立即提供企業報帳發票 ✓ 專人服務接洽 ✓ 一次購買…" at bounding box center [405, 316] width 202 height 120
click at [405, 320] on div "立即提供企業報帳發票" at bounding box center [368, 324] width 109 height 16
drag, startPoint x: 417, startPoint y: 346, endPoint x: 321, endPoint y: 262, distance: 128.2
click at [321, 262] on ul "✓ 2025 [PERSON_NAME]✓ 午餐餐盒與茶點 ✓ 全程參與 PyCon TW 2025 ✓ 立即提供企業報帳發票 ✓ 專人服務接洽 ✓ 一次購買…" at bounding box center [405, 316] width 202 height 120
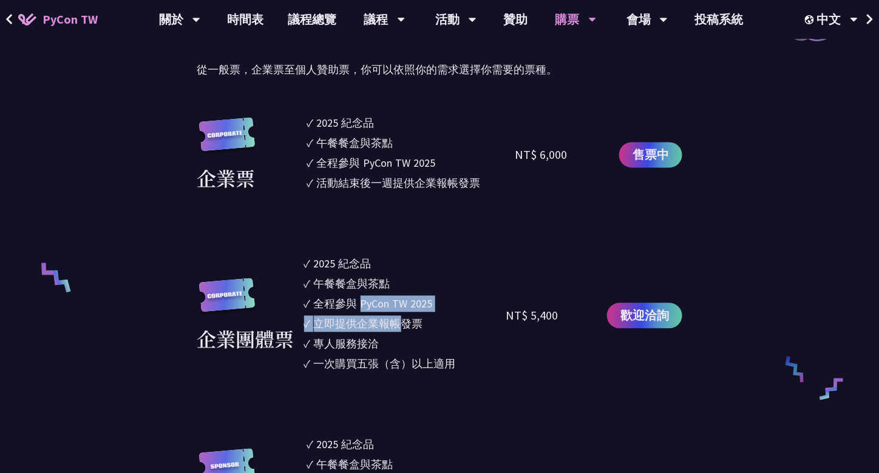
click at [321, 262] on div "2025 紀念品" at bounding box center [343, 264] width 58 height 16
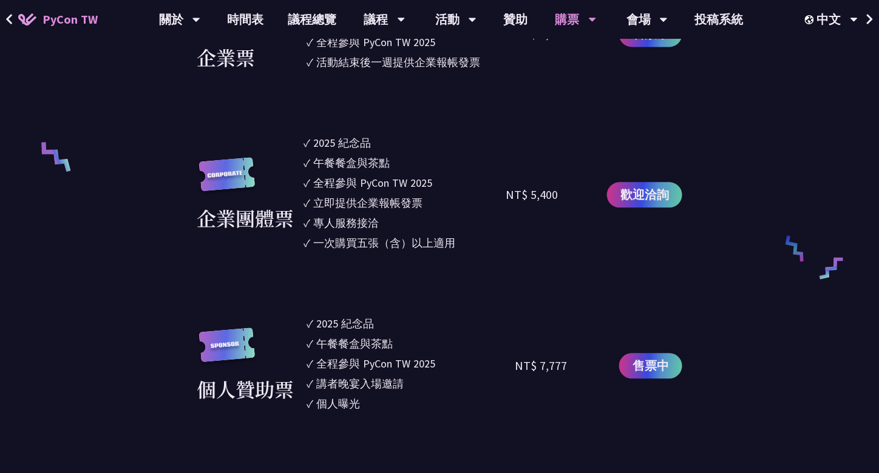
drag, startPoint x: 338, startPoint y: 334, endPoint x: 365, endPoint y: 377, distance: 51.0
click at [364, 375] on ul "✓ 2025 [PERSON_NAME]✓ 午餐餐盒與茶點 ✓ 全程參與 PyCon TW 2025 ✓ 講者晚宴入場邀請 ✓ 個人曝光" at bounding box center [411, 366] width 208 height 100
click at [365, 377] on div "講者晚宴入場邀請" at bounding box center [360, 384] width 87 height 16
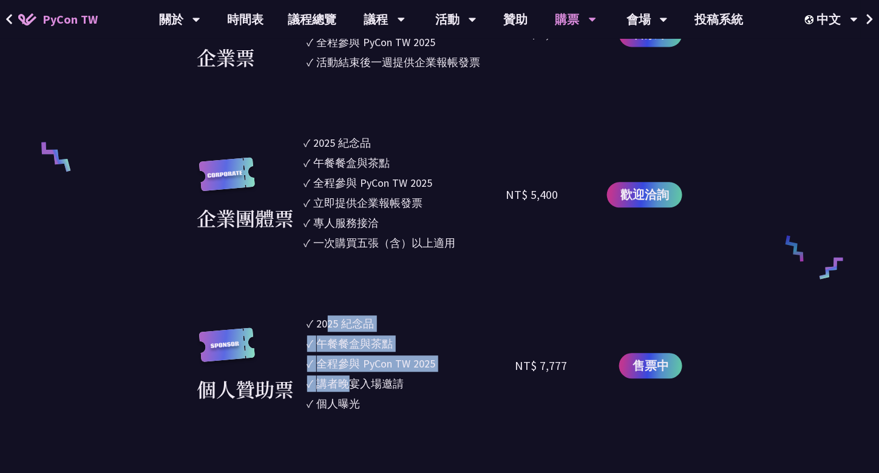
drag, startPoint x: 327, startPoint y: 322, endPoint x: 355, endPoint y: 382, distance: 65.5
click at [353, 379] on ul "✓ 2025 [PERSON_NAME]✓ 午餐餐盒與茶點 ✓ 全程參與 PyCon TW 2025 ✓ 講者晚宴入場邀請 ✓ 個人曝光" at bounding box center [411, 366] width 208 height 100
click at [355, 382] on div "講者晚宴入場邀請" at bounding box center [360, 384] width 87 height 16
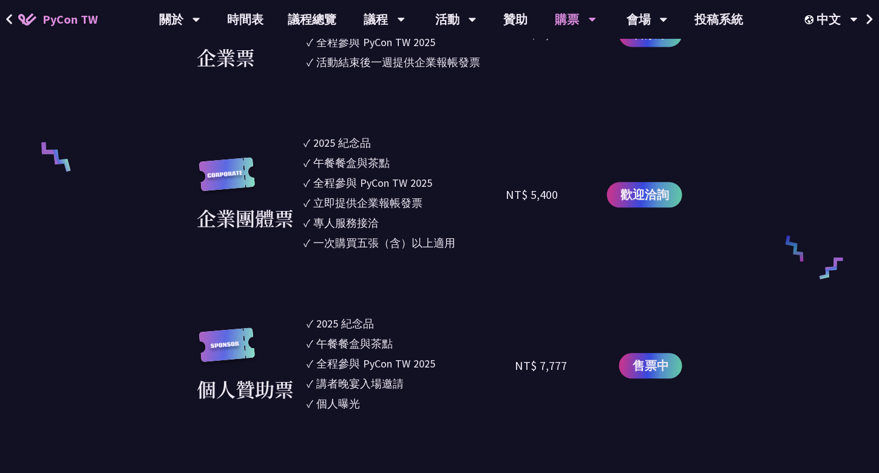
scroll to position [607, 0]
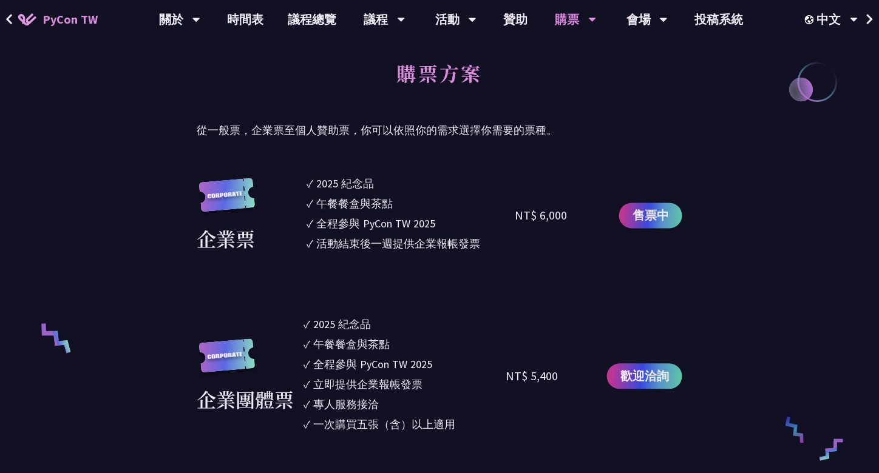
drag, startPoint x: 342, startPoint y: 165, endPoint x: 395, endPoint y: 234, distance: 87.2
click at [395, 234] on ul "✓ 2025 [PERSON_NAME]✓ 午餐餐盒與茶點 ✓ 全程參與 PyCon TW 2025 ✓ 活動結束後一週提供企業報帳發票" at bounding box center [411, 216] width 208 height 80
drag, startPoint x: 348, startPoint y: 228, endPoint x: 441, endPoint y: 259, distance: 98.7
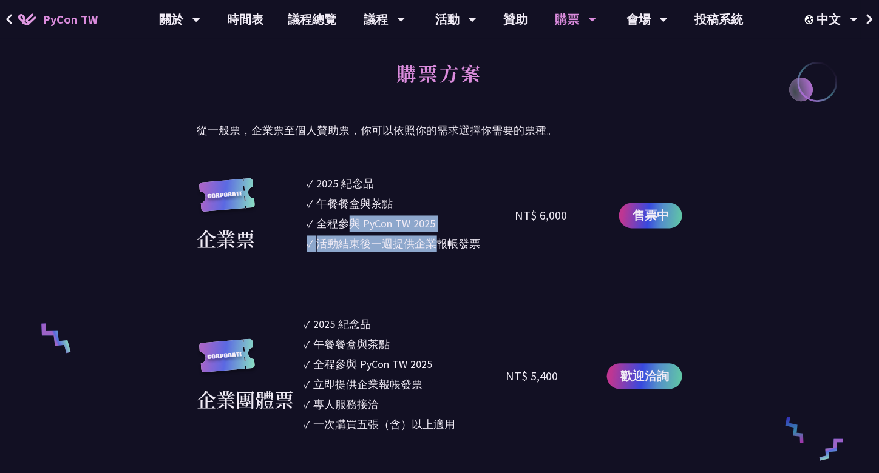
drag, startPoint x: 467, startPoint y: 252, endPoint x: 349, endPoint y: 240, distance: 118.4
click at [349, 240] on div "活動結束後一週提供企業報帳發票" at bounding box center [399, 244] width 164 height 16
drag, startPoint x: 359, startPoint y: 246, endPoint x: 492, endPoint y: 251, distance: 133.0
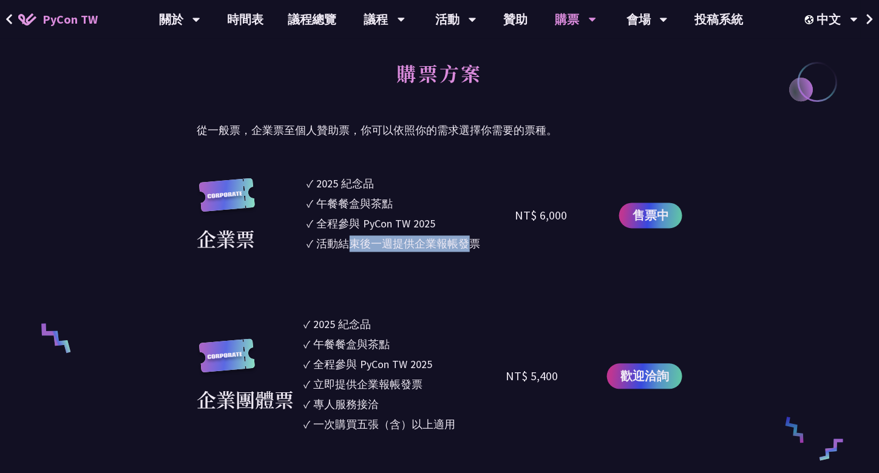
click at [475, 249] on div "活動結束後一週提供企業報帳發票" at bounding box center [399, 244] width 164 height 16
click at [492, 251] on li "✓ 活動結束後一週提供企業報帳發票" at bounding box center [411, 244] width 208 height 16
drag, startPoint x: 371, startPoint y: 242, endPoint x: 340, endPoint y: 240, distance: 31.0
click at [340, 240] on div "活動結束後一週提供企業報帳發票" at bounding box center [399, 244] width 164 height 16
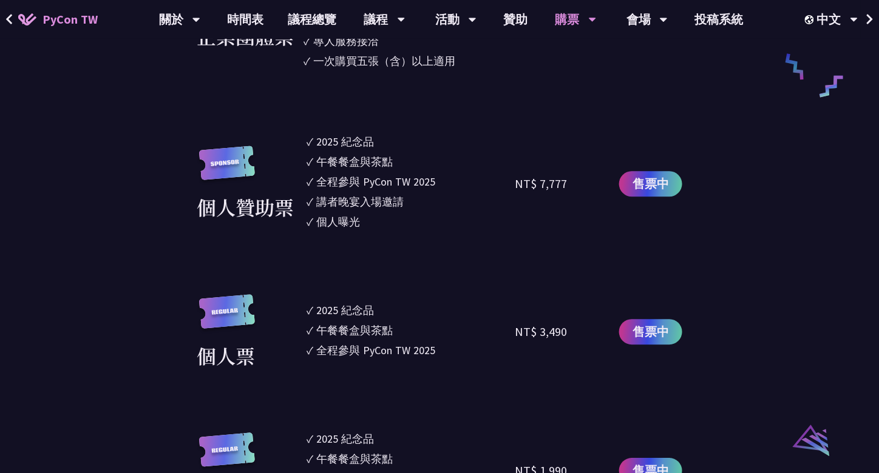
scroll to position [1032, 0]
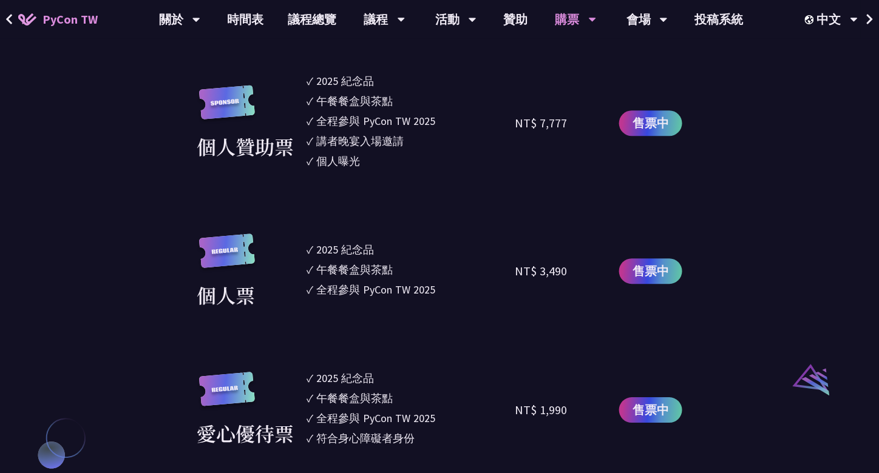
drag, startPoint x: 342, startPoint y: 256, endPoint x: 403, endPoint y: 280, distance: 65.9
click at [403, 280] on ul "✓ 2025 [PERSON_NAME]✓ 午餐餐盒與茶點 ✓ 全程參與 PyCon TW 2025" at bounding box center [411, 272] width 208 height 76
click at [404, 280] on ul "✓ 2025 [PERSON_NAME]✓ 午餐餐盒與茶點 ✓ 全程參與 PyCon TW 2025" at bounding box center [411, 272] width 208 height 76
drag, startPoint x: 417, startPoint y: 293, endPoint x: 302, endPoint y: 254, distance: 121.7
click at [327, 260] on ul "✓ 2025 [PERSON_NAME]✓ 午餐餐盒與茶點 ✓ 全程參與 PyCon TW 2025" at bounding box center [411, 272] width 208 height 76
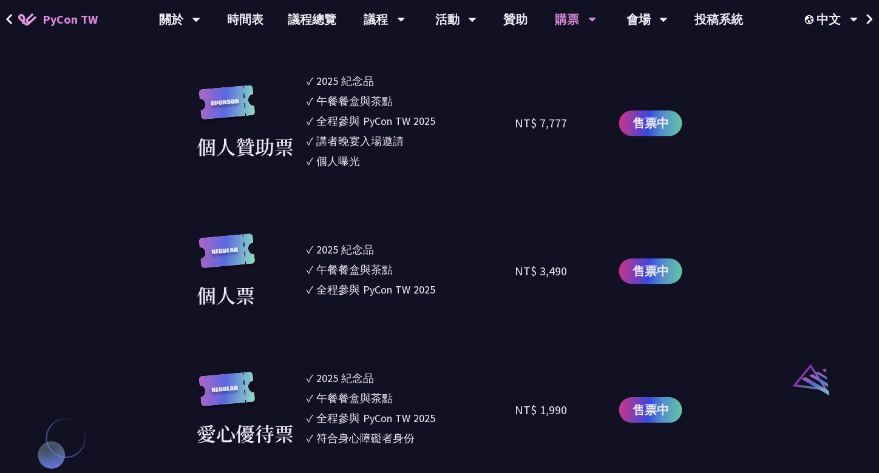
click at [299, 254] on div "個人票" at bounding box center [249, 272] width 104 height 76
drag, startPoint x: 351, startPoint y: 253, endPoint x: 392, endPoint y: 275, distance: 45.6
click at [391, 275] on ul "✓ 2025 [PERSON_NAME]✓ 午餐餐盒與茶點 ✓ 全程參與 PyCon TW 2025" at bounding box center [411, 272] width 208 height 76
click at [404, 280] on ul "✓ 2025 [PERSON_NAME]✓ 午餐餐盒與茶點 ✓ 全程參與 PyCon TW 2025" at bounding box center [411, 272] width 208 height 76
drag, startPoint x: 411, startPoint y: 291, endPoint x: 348, endPoint y: 234, distance: 84.6
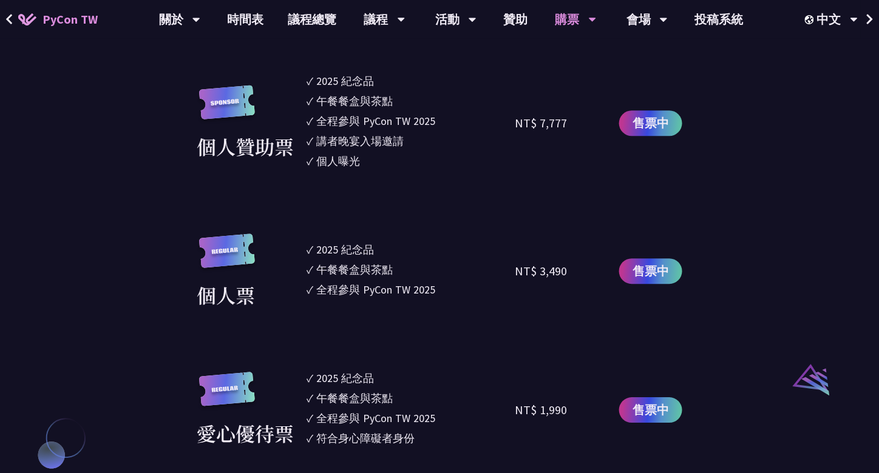
click at [348, 234] on ul "✓ 2025 [PERSON_NAME]✓ 午餐餐盒與茶點 ✓ 全程參與 PyCon TW 2025" at bounding box center [411, 272] width 208 height 76
drag, startPoint x: 347, startPoint y: 244, endPoint x: 378, endPoint y: 297, distance: 61.2
click at [376, 294] on ul "✓ 2025 [PERSON_NAME]✓ 午餐餐盒與茶點 ✓ 全程參與 PyCon TW 2025" at bounding box center [411, 272] width 208 height 76
click at [381, 299] on ul "✓ 2025 [PERSON_NAME]✓ 午餐餐盒與茶點 ✓ 全程參與 PyCon TW 2025" at bounding box center [411, 272] width 208 height 76
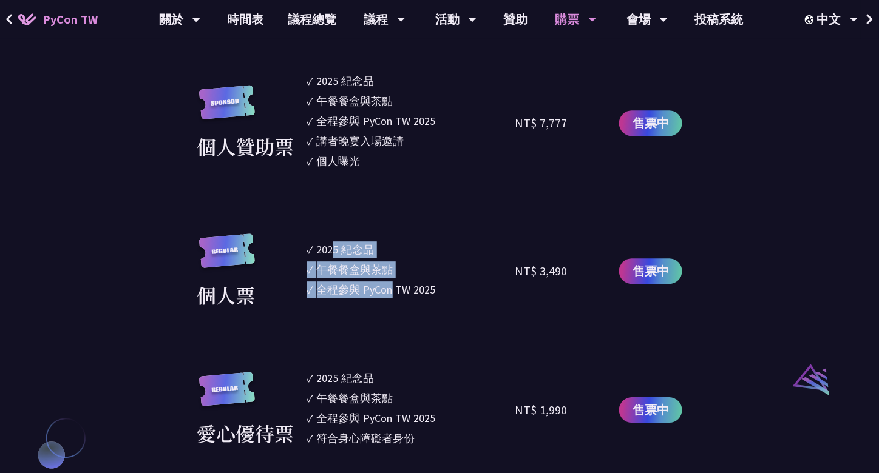
drag, startPoint x: 395, startPoint y: 289, endPoint x: 334, endPoint y: 257, distance: 69.0
click at [334, 257] on ul "✓ 2025 [PERSON_NAME]✓ 午餐餐盒與茶點 ✓ 全程參與 PyCon TW 2025" at bounding box center [411, 272] width 208 height 76
click at [334, 257] on div "2025 紀念品" at bounding box center [346, 250] width 58 height 16
drag, startPoint x: 338, startPoint y: 254, endPoint x: 354, endPoint y: 276, distance: 27.0
click at [354, 276] on ul "✓ 2025 [PERSON_NAME]✓ 午餐餐盒與茶點 ✓ 全程參與 PyCon TW 2025" at bounding box center [411, 272] width 208 height 76
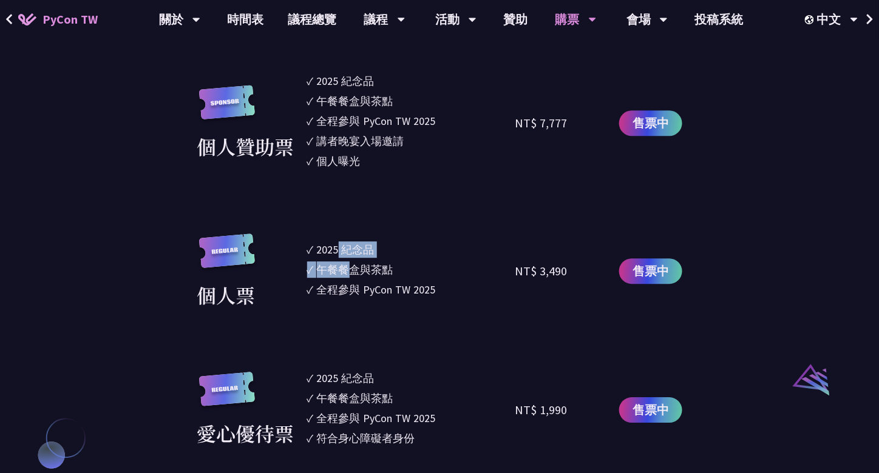
click at [354, 276] on div "午餐餐盒與茶點" at bounding box center [355, 270] width 76 height 16
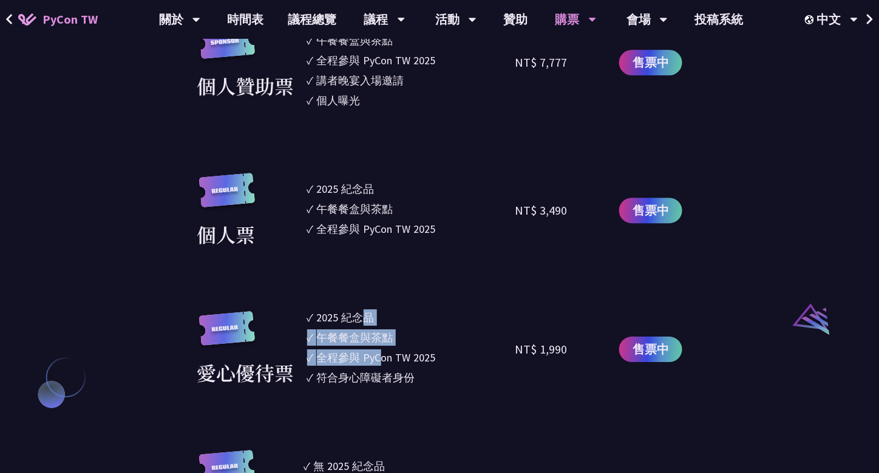
drag, startPoint x: 364, startPoint y: 328, endPoint x: 385, endPoint y: 358, distance: 36.1
click at [385, 358] on ul "✓ 2025 紀念品 ✓ 午餐餐盒與茶點 ✓ 全程參與 PyCon TW 2025 ✓ 符合身心障礙者身份" at bounding box center [411, 350] width 208 height 80
click at [385, 358] on div "全程參與 PyCon TW 2025" at bounding box center [376, 358] width 119 height 16
drag, startPoint x: 381, startPoint y: 371, endPoint x: 330, endPoint y: 335, distance: 62.3
click at [330, 335] on ul "✓ 2025 紀念品 ✓ 午餐餐盒與茶點 ✓ 全程參與 PyCon TW 2025 ✓ 符合身心障礙者身份" at bounding box center [411, 350] width 208 height 80
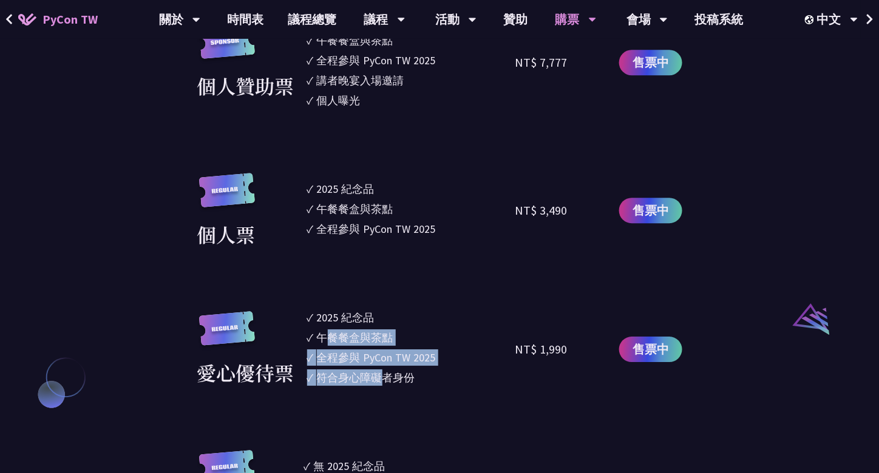
click at [330, 333] on div "午餐餐盒與茶點" at bounding box center [355, 338] width 76 height 16
drag, startPoint x: 357, startPoint y: 316, endPoint x: 401, endPoint y: 379, distance: 77.1
click at [401, 379] on ul "✓ 2025 紀念品 ✓ 午餐餐盒與茶點 ✓ 全程參與 PyCon TW 2025 ✓ 符合身心障礙者身份" at bounding box center [411, 350] width 208 height 80
click at [401, 379] on div "符合身心障礙者身份" at bounding box center [366, 378] width 98 height 16
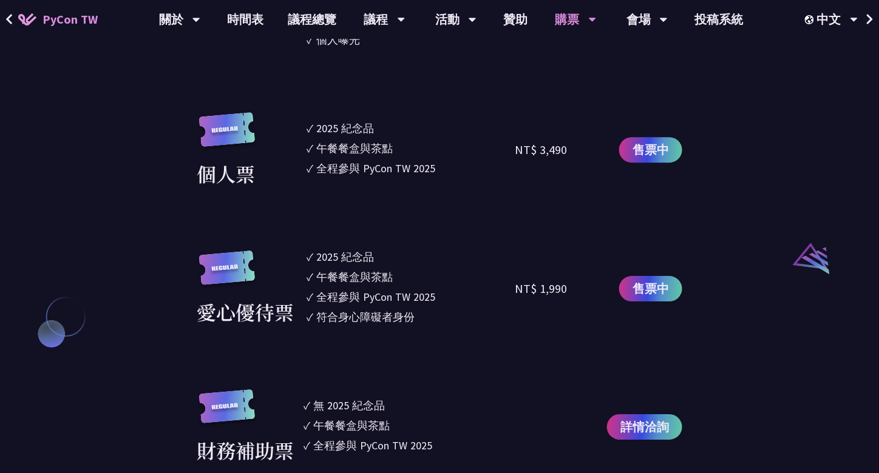
scroll to position [1214, 0]
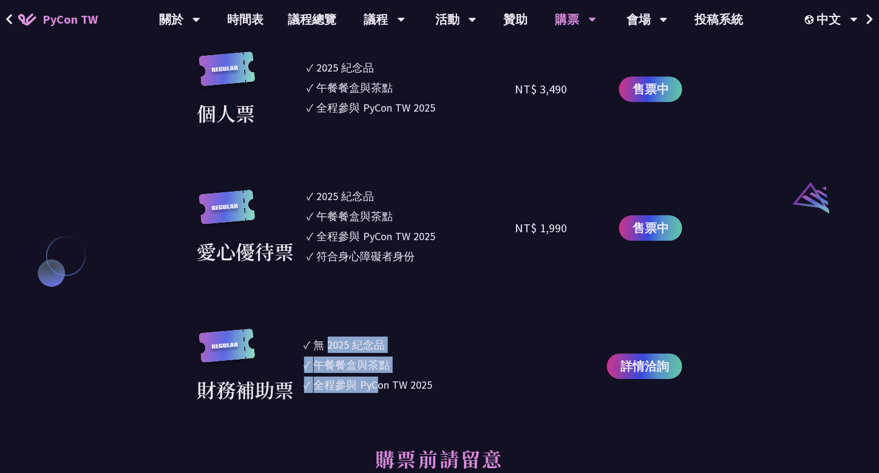
drag, startPoint x: 330, startPoint y: 339, endPoint x: 385, endPoint y: 381, distance: 69.3
click at [380, 379] on ul "✓ 無 2025 [PERSON_NAME]✓ 午餐餐盒與茶點 ✓ 全程參與 PyCon TW 2025" at bounding box center [405, 367] width 202 height 76
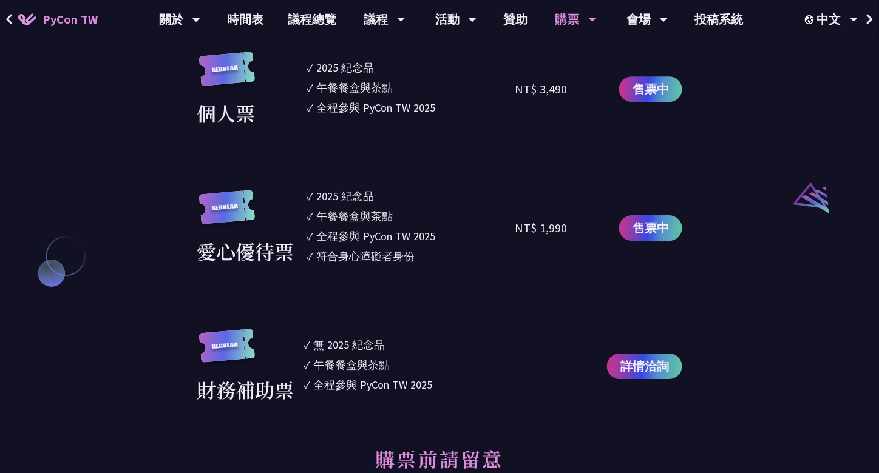
click at [387, 381] on div "全程參與 PyCon TW 2025" at bounding box center [373, 385] width 119 height 16
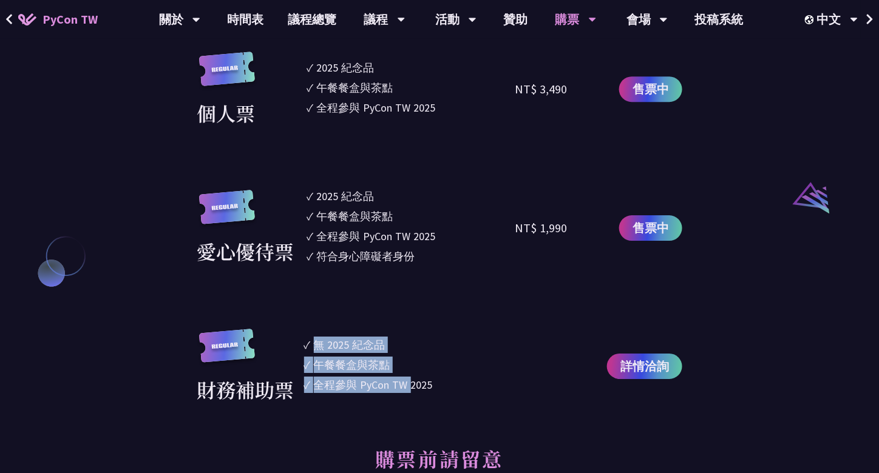
drag, startPoint x: 396, startPoint y: 383, endPoint x: 310, endPoint y: 353, distance: 91.4
click at [310, 354] on ul "✓ 無 2025 [PERSON_NAME]✓ 午餐餐盒與茶點 ✓ 全程參與 PyCon TW 2025" at bounding box center [405, 367] width 202 height 76
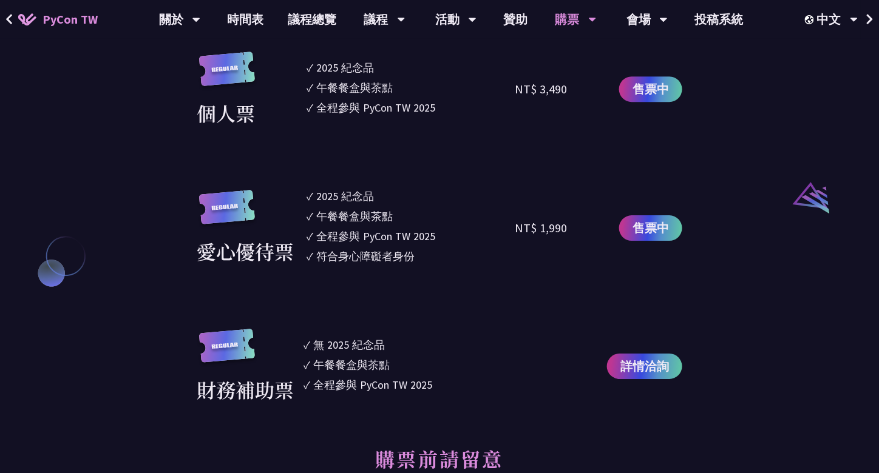
click at [310, 353] on li "✓ 無 2025 [PERSON_NAME]" at bounding box center [405, 345] width 202 height 16
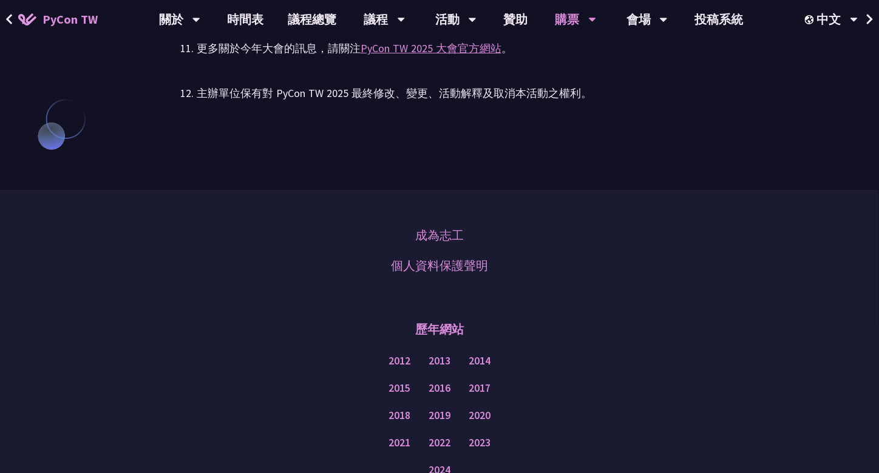
scroll to position [3051, 0]
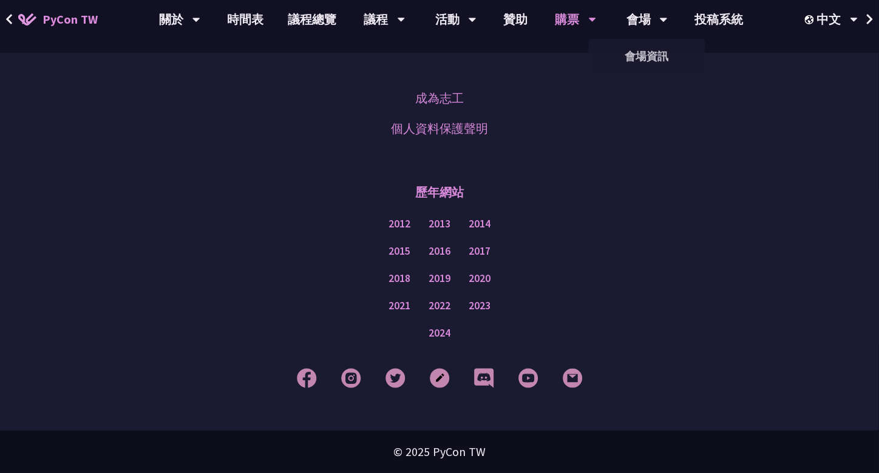
drag, startPoint x: 656, startPoint y: 19, endPoint x: 574, endPoint y: 18, distance: 81.3
click at [200, 19] on div "會場" at bounding box center [179, 19] width 41 height 39
click at [499, 18] on link "贊助" at bounding box center [516, 19] width 49 height 39
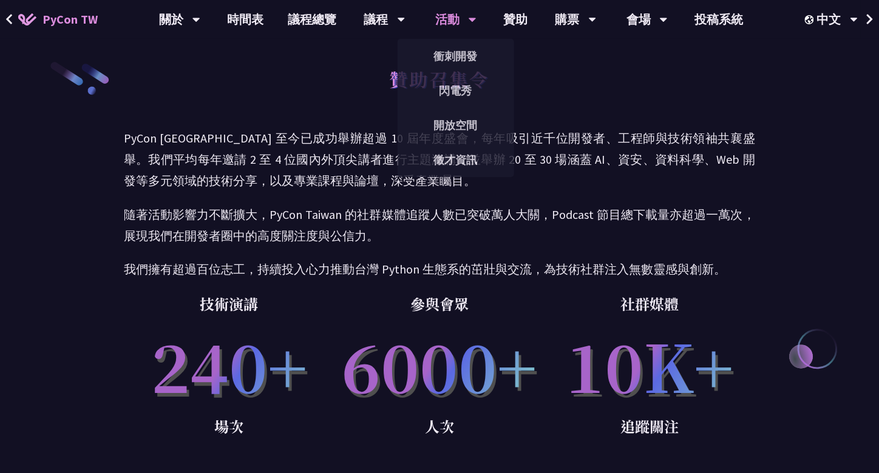
click at [200, 14] on div "活動" at bounding box center [179, 19] width 41 height 39
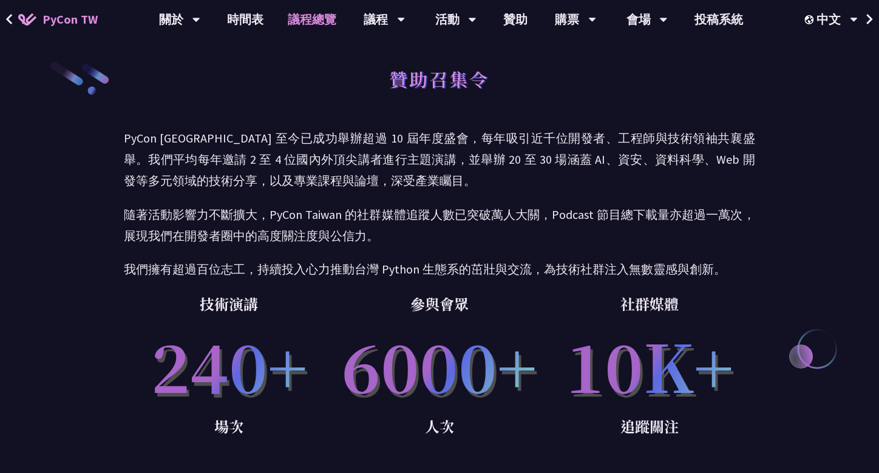
click at [318, 13] on link "議程總覽" at bounding box center [312, 19] width 73 height 39
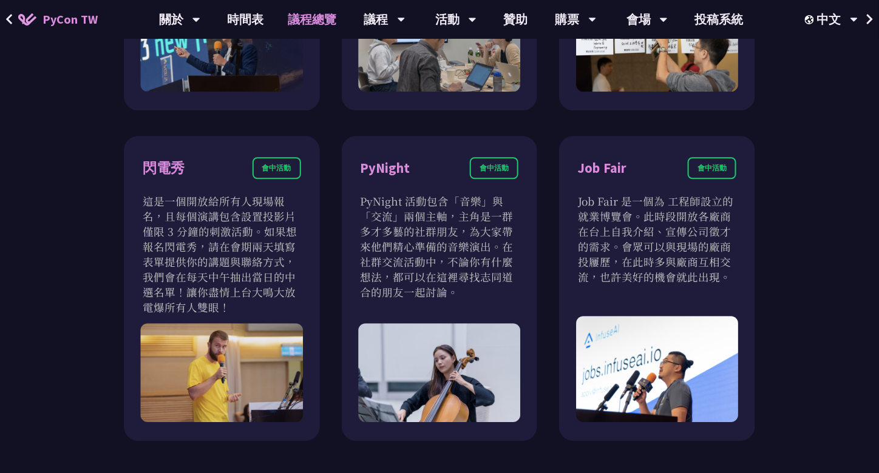
scroll to position [1093, 0]
